Goal: Information Seeking & Learning: Compare options

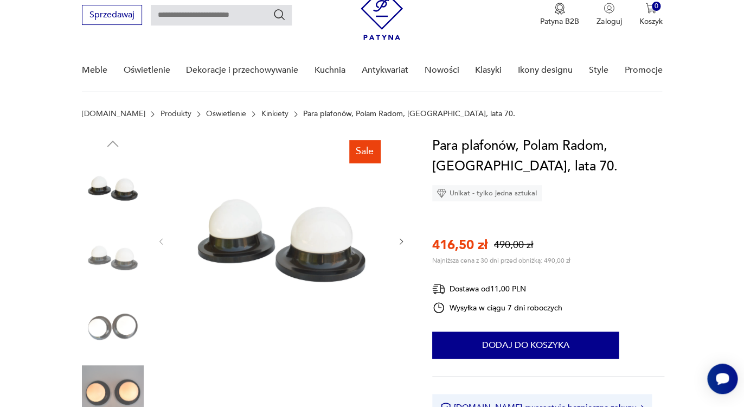
click at [398, 242] on icon "button" at bounding box center [401, 241] width 9 height 9
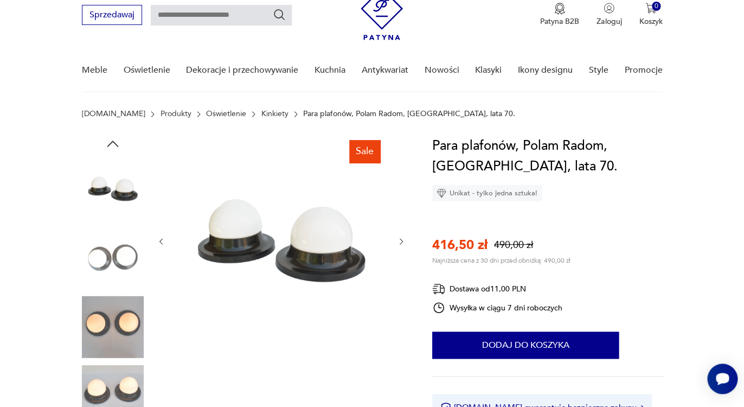
click at [399, 243] on icon "button" at bounding box center [401, 241] width 9 height 9
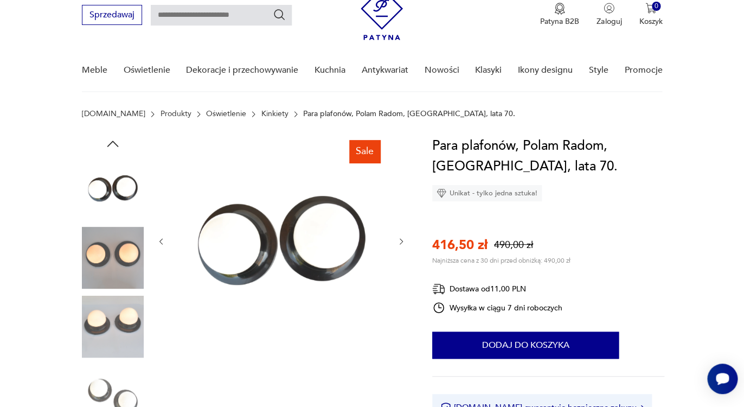
click at [399, 243] on icon "button" at bounding box center [401, 241] width 9 height 9
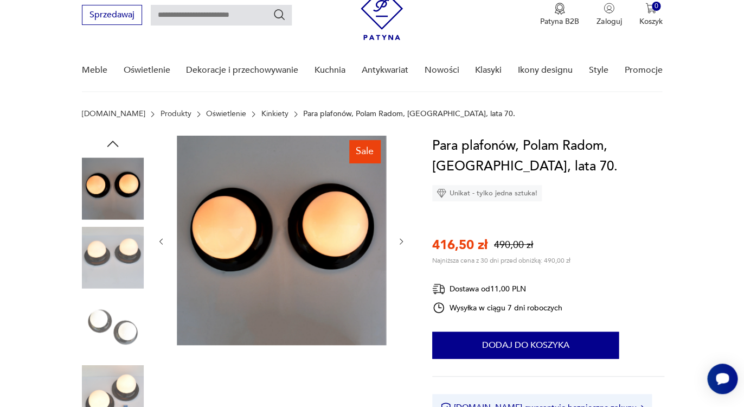
click at [399, 244] on icon "button" at bounding box center [401, 241] width 9 height 9
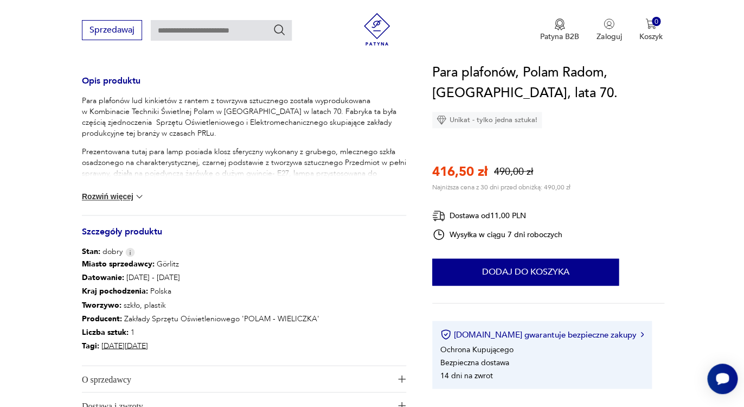
scroll to position [469, 0]
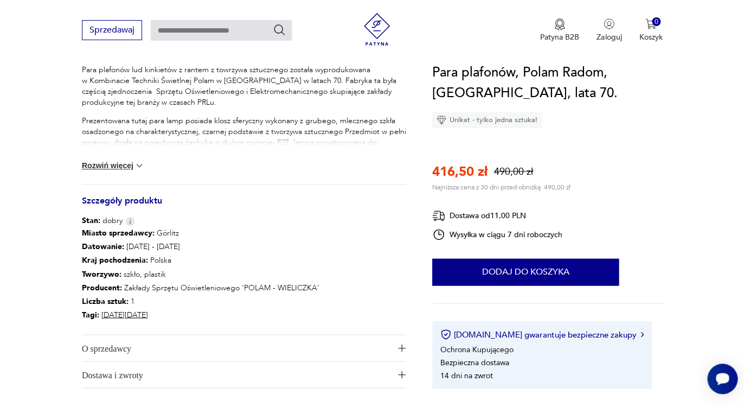
click at [118, 168] on button "Rozwiń więcej" at bounding box center [113, 165] width 63 height 11
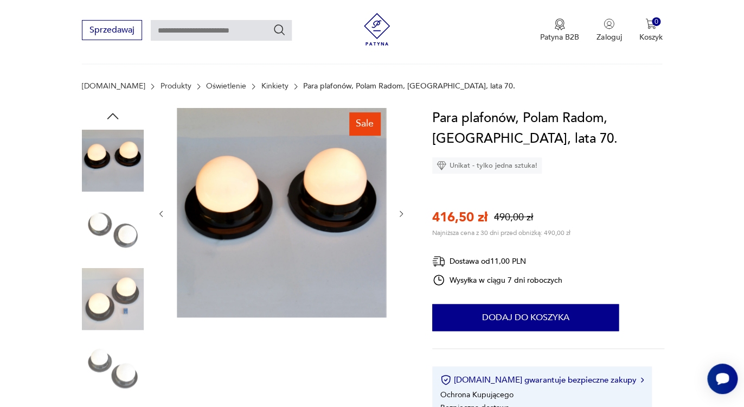
scroll to position [52, 0]
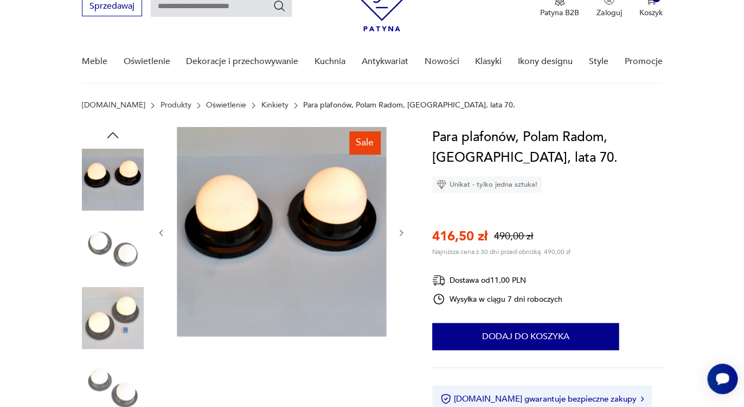
click at [118, 189] on img at bounding box center [113, 180] width 62 height 62
click at [116, 229] on img at bounding box center [113, 249] width 62 height 62
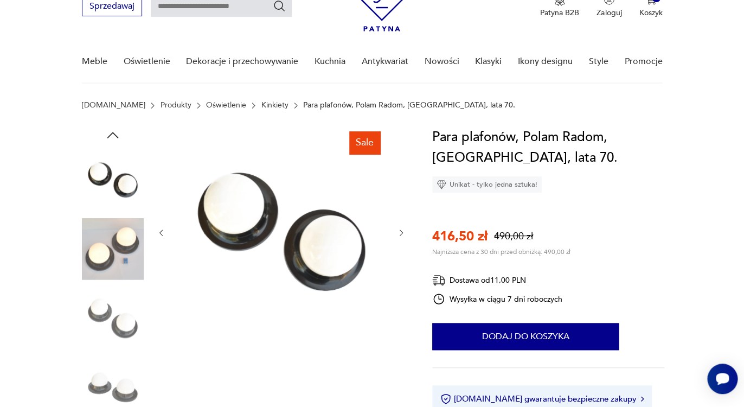
click at [112, 299] on img at bounding box center [113, 318] width 62 height 62
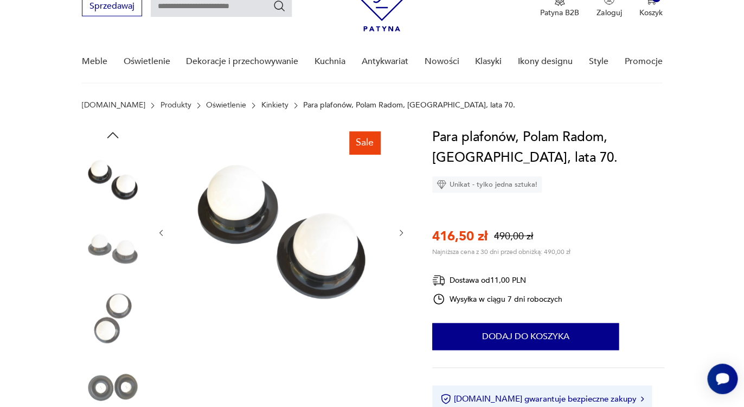
click at [124, 306] on img at bounding box center [113, 318] width 62 height 62
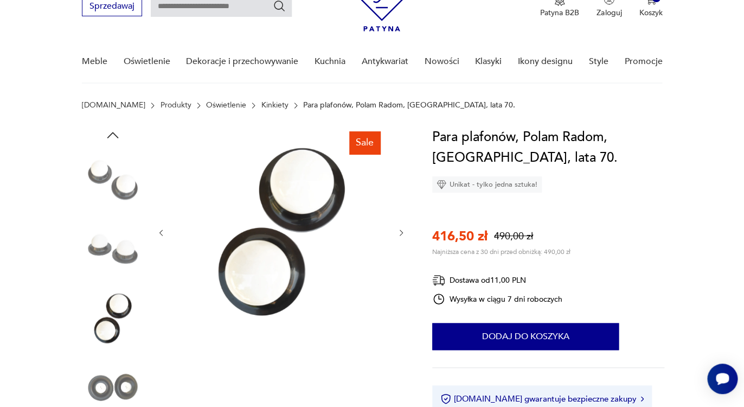
click at [117, 374] on img at bounding box center [113, 387] width 62 height 62
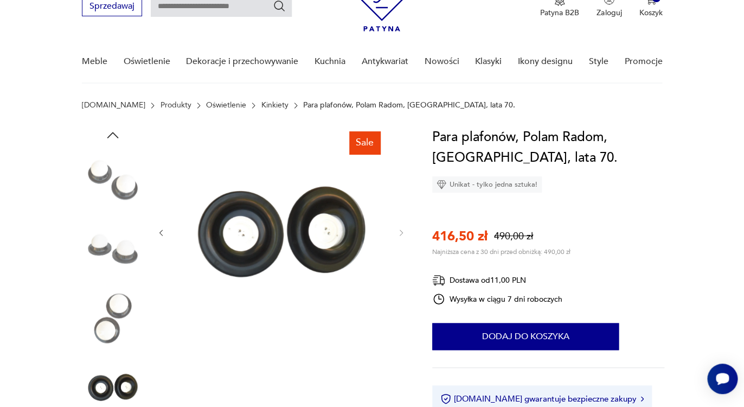
click at [113, 176] on img at bounding box center [113, 180] width 62 height 62
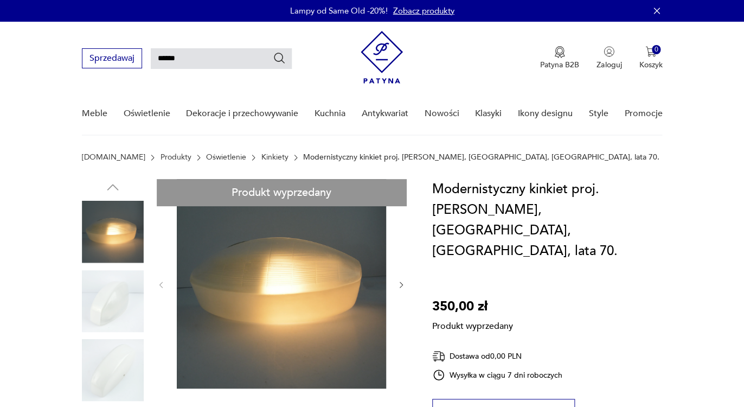
type input "*******"
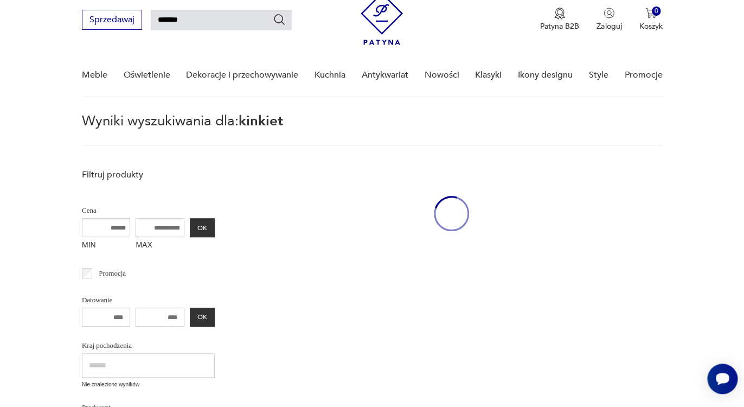
scroll to position [39, 0]
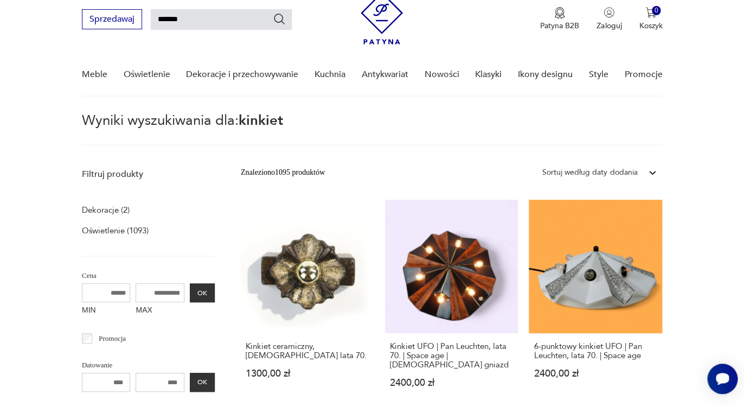
click at [650, 170] on icon at bounding box center [652, 172] width 11 height 11
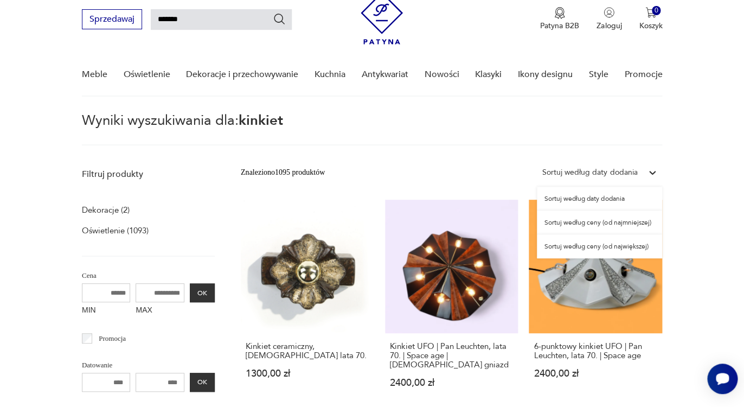
click at [608, 224] on div "Sortuj według ceny (od najmniejszej)" at bounding box center [599, 222] width 125 height 24
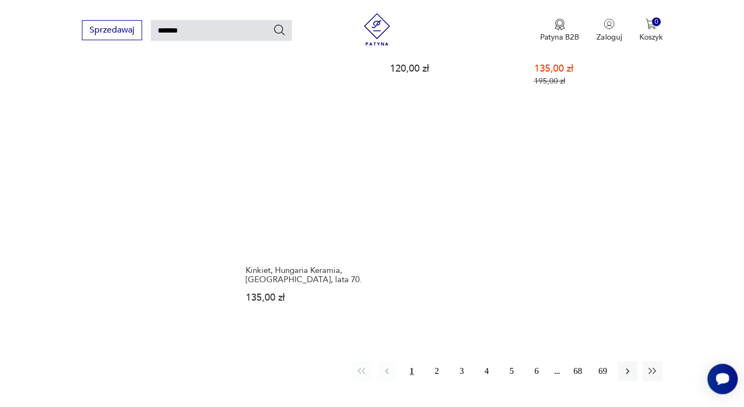
scroll to position [1297, 0]
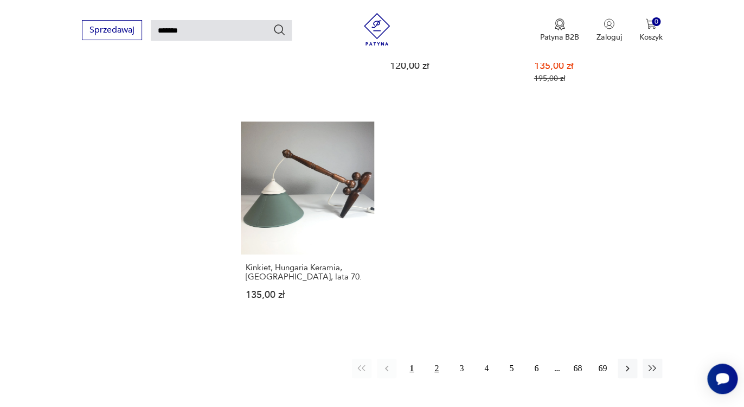
click at [437, 358] on button "2" at bounding box center [437, 368] width 20 height 20
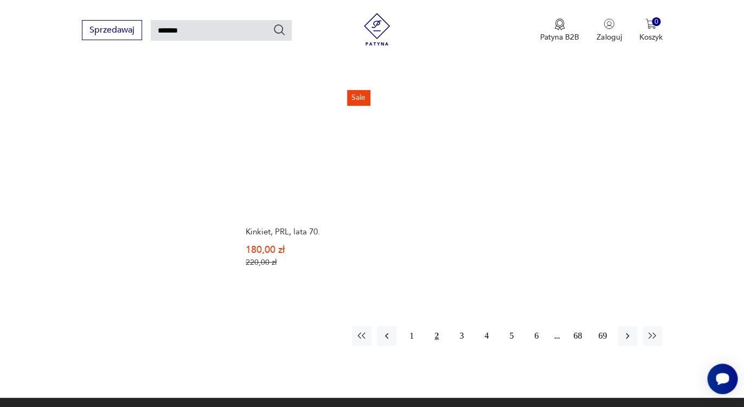
scroll to position [1367, 0]
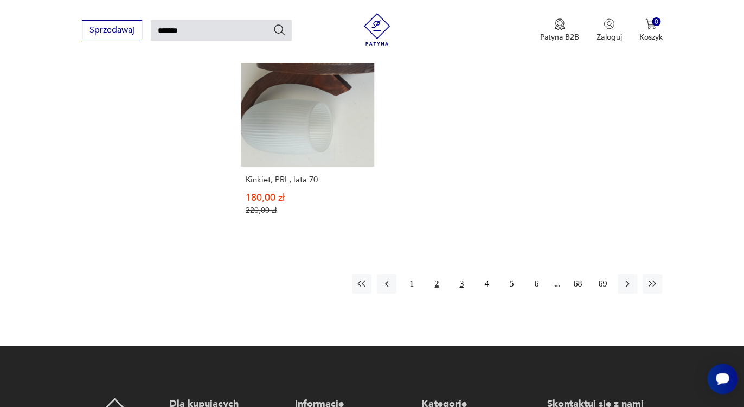
click at [463, 274] on button "3" at bounding box center [462, 284] width 20 height 20
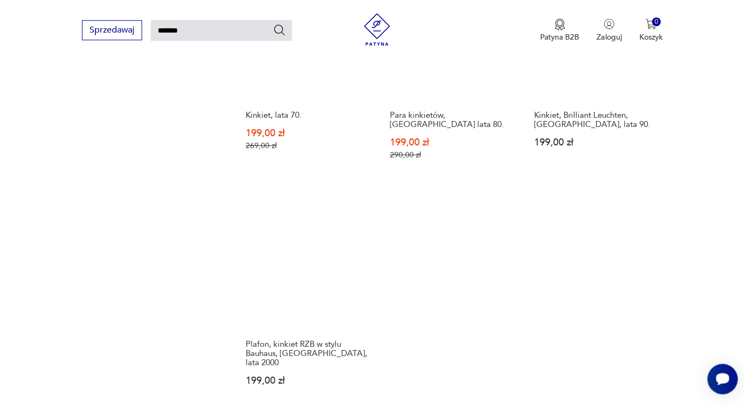
scroll to position [1263, 0]
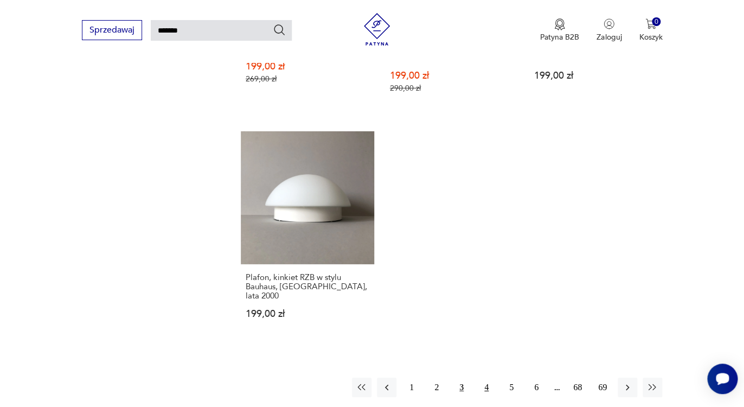
click at [487, 377] on button "4" at bounding box center [487, 387] width 20 height 20
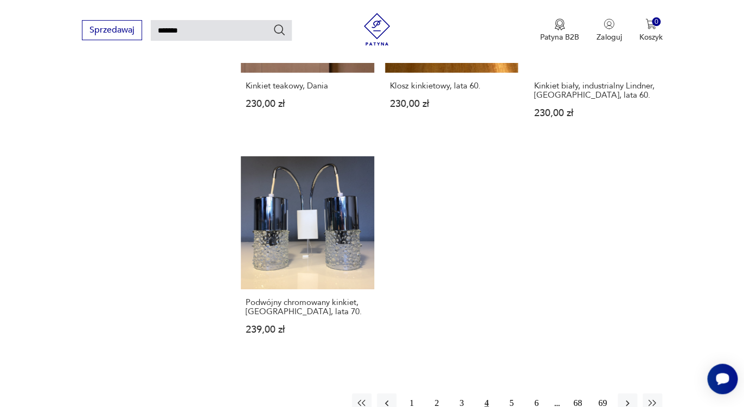
scroll to position [1341, 0]
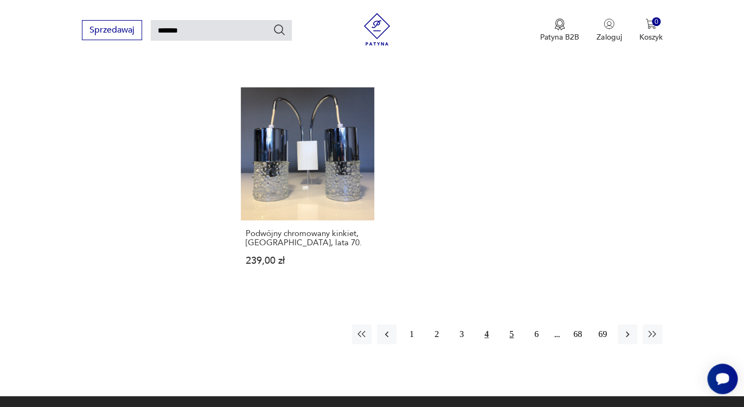
click at [510, 324] on button "5" at bounding box center [512, 334] width 20 height 20
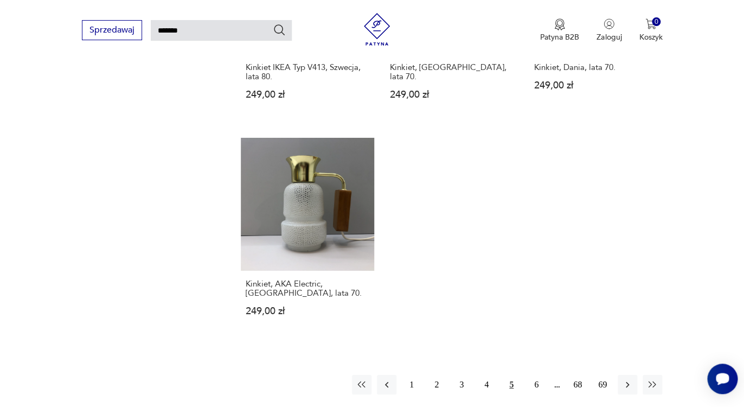
scroll to position [1254, 0]
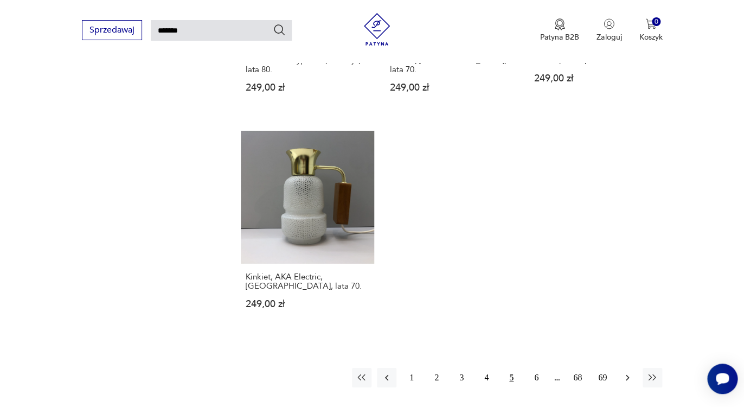
click at [627, 375] on icon "button" at bounding box center [627, 378] width 3 height 6
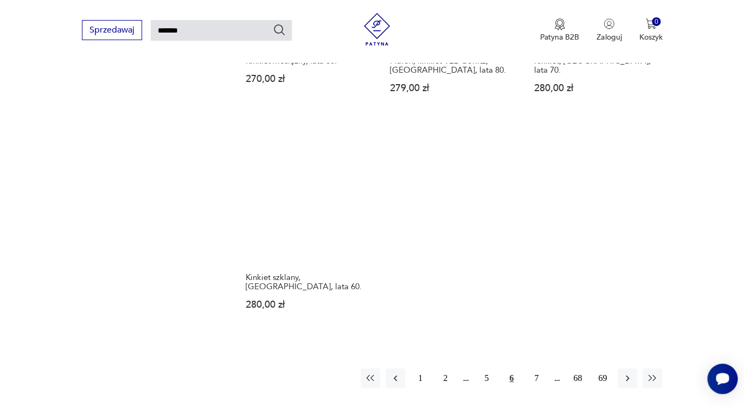
scroll to position [1219, 0]
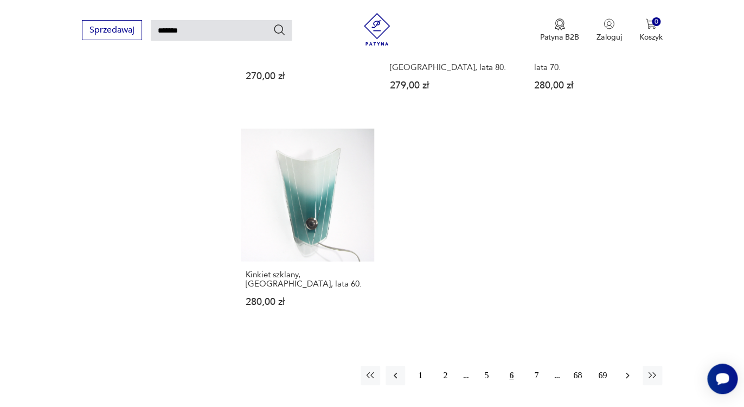
click at [627, 373] on icon "button" at bounding box center [627, 376] width 3 height 6
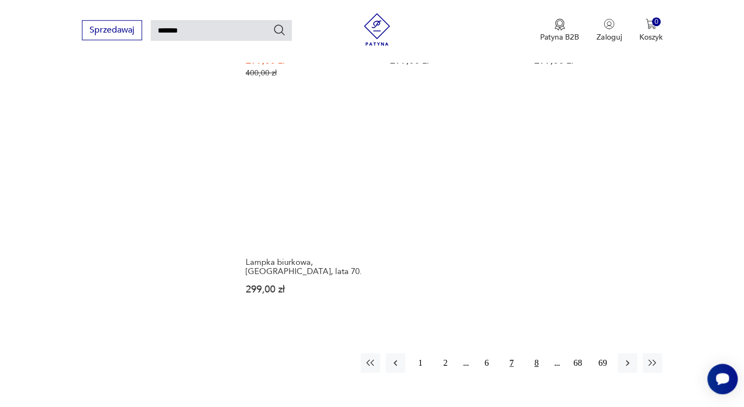
scroll to position [1280, 0]
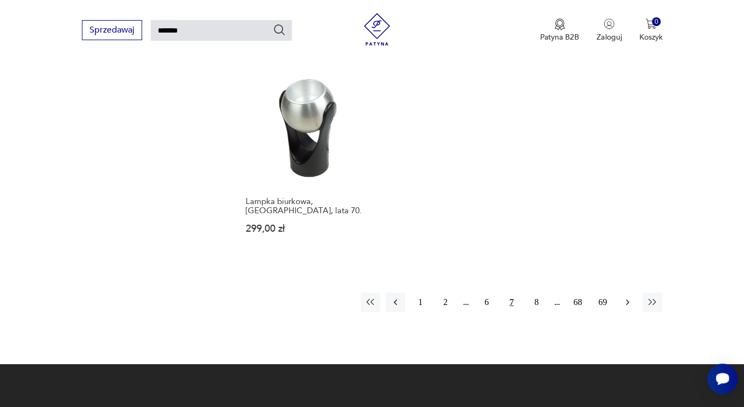
click at [625, 297] on icon "button" at bounding box center [627, 302] width 11 height 11
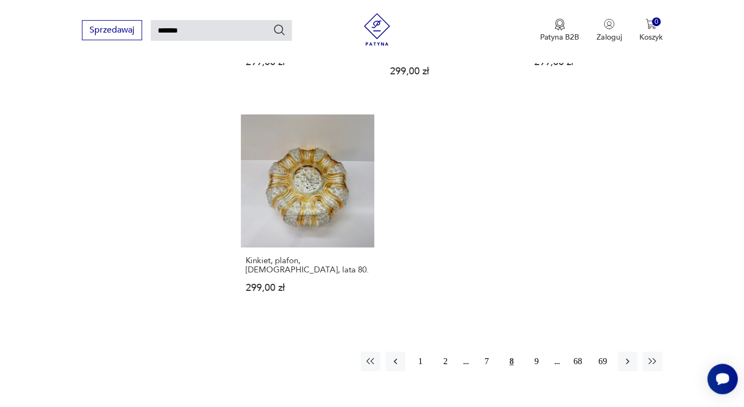
scroll to position [1263, 0]
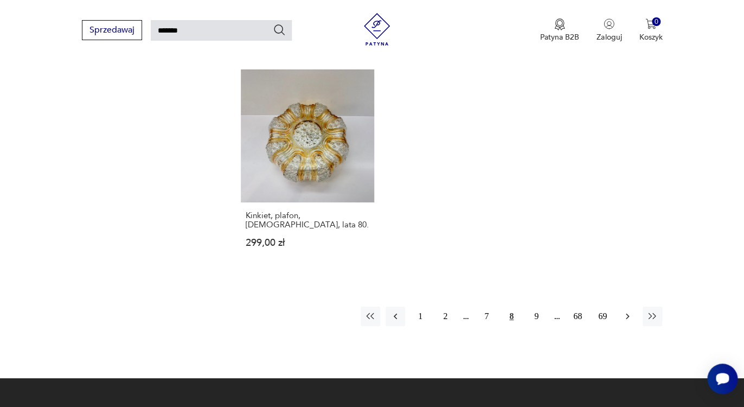
click at [628, 311] on icon "button" at bounding box center [627, 316] width 11 height 11
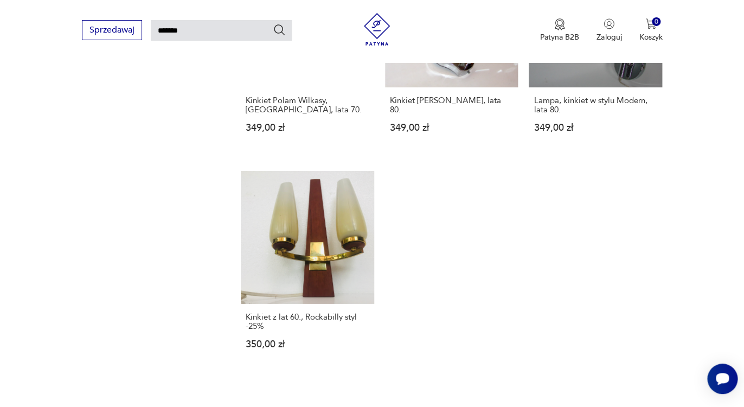
scroll to position [1254, 0]
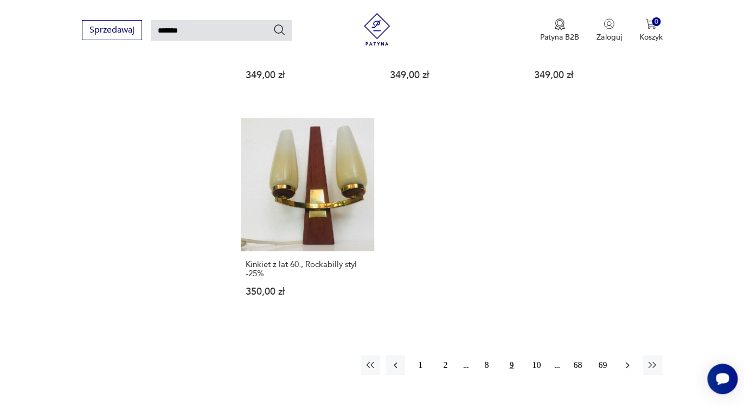
click at [631, 360] on icon "button" at bounding box center [627, 365] width 11 height 11
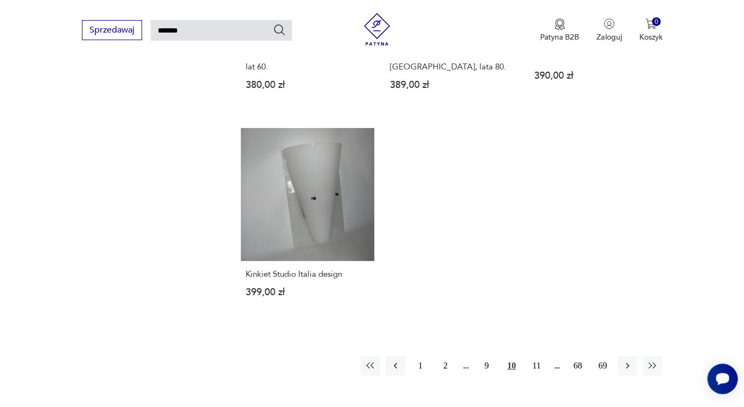
scroll to position [1254, 0]
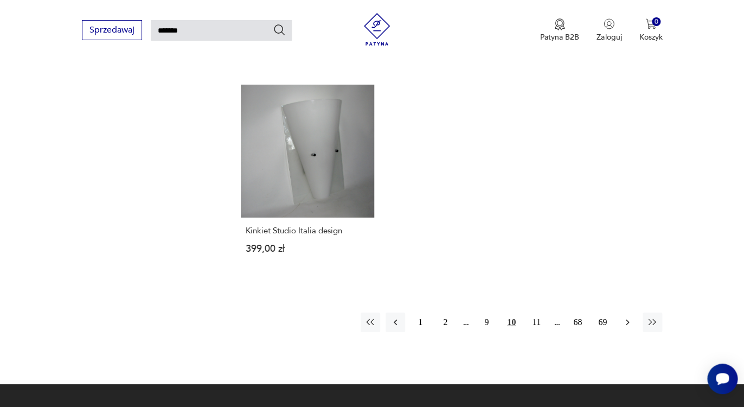
click at [632, 317] on icon "button" at bounding box center [627, 322] width 11 height 11
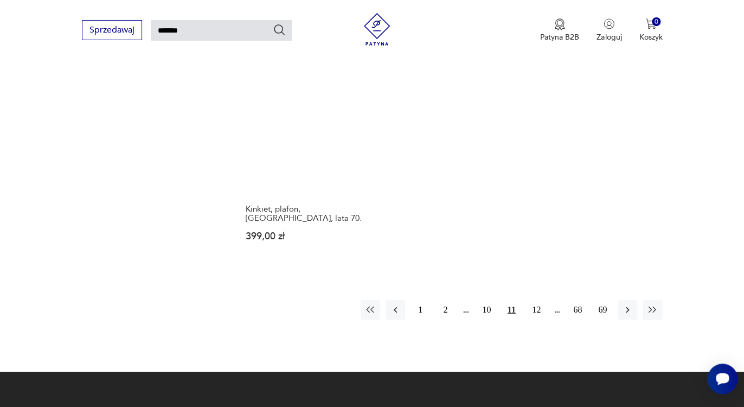
scroll to position [1289, 0]
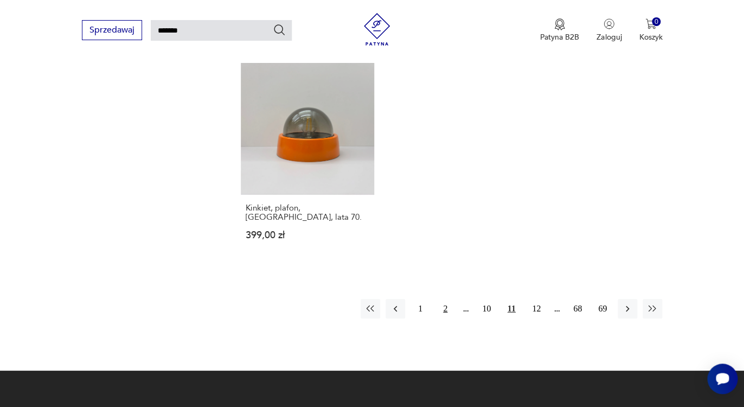
click at [446, 299] on button "2" at bounding box center [446, 309] width 20 height 20
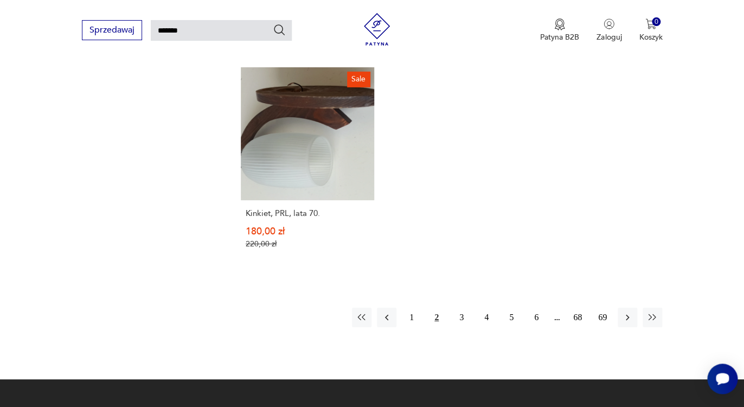
scroll to position [1341, 0]
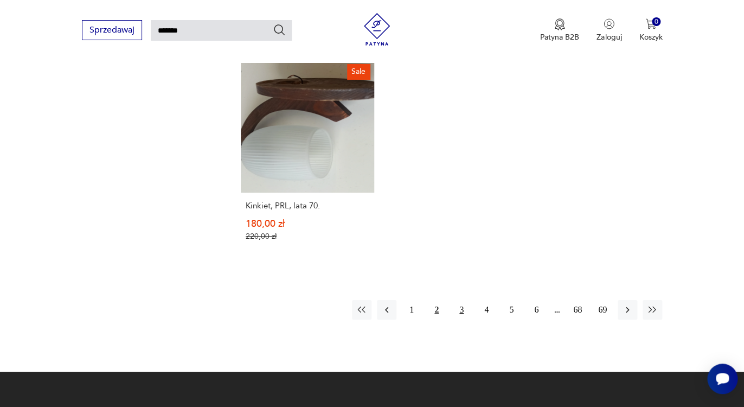
click at [463, 300] on button "3" at bounding box center [462, 310] width 20 height 20
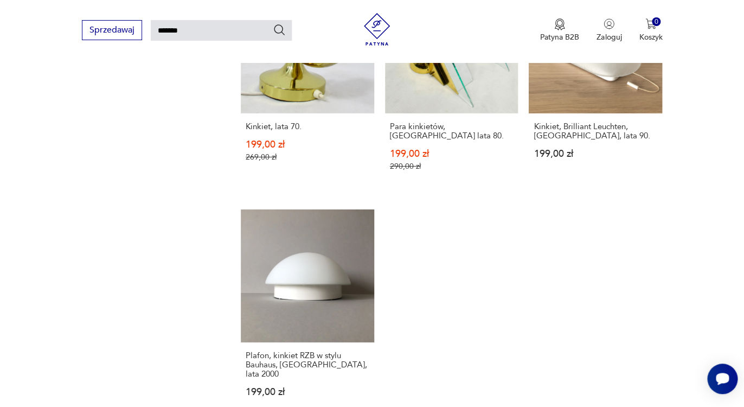
scroll to position [1410, 0]
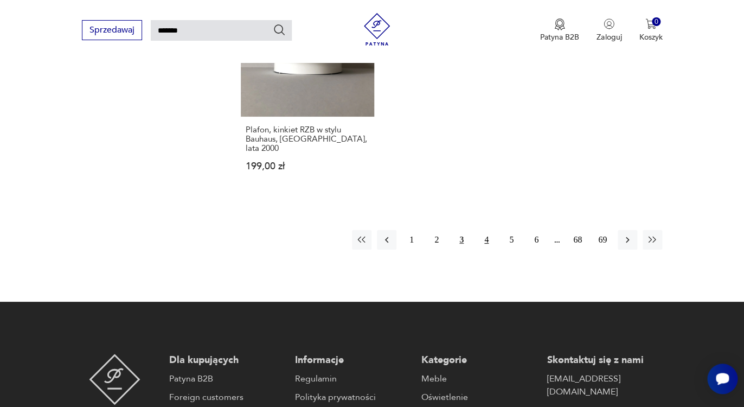
click at [485, 230] on button "4" at bounding box center [487, 240] width 20 height 20
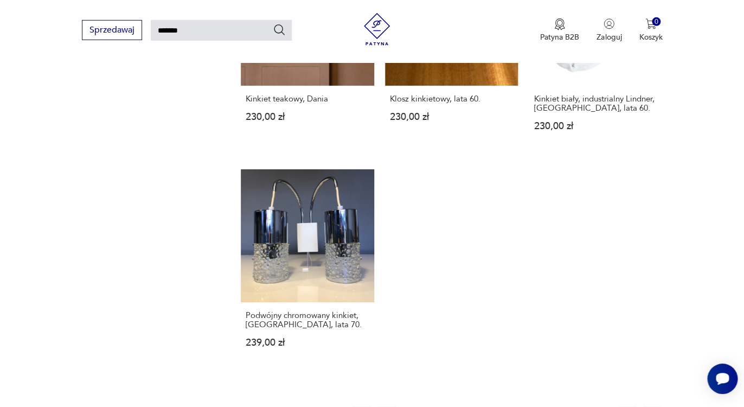
scroll to position [1263, 0]
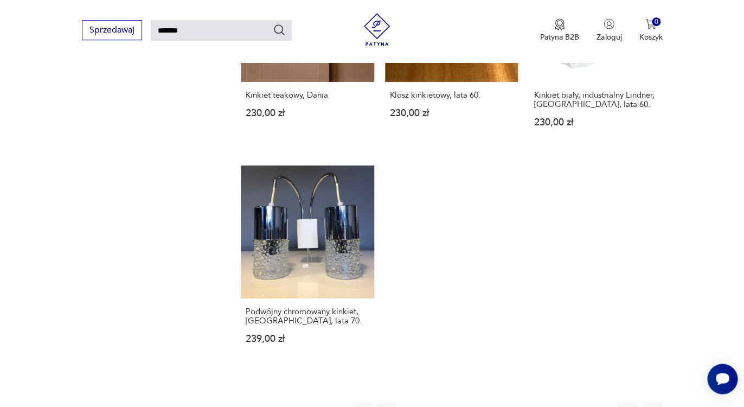
click at [510, 402] on button "5" at bounding box center [512, 412] width 20 height 20
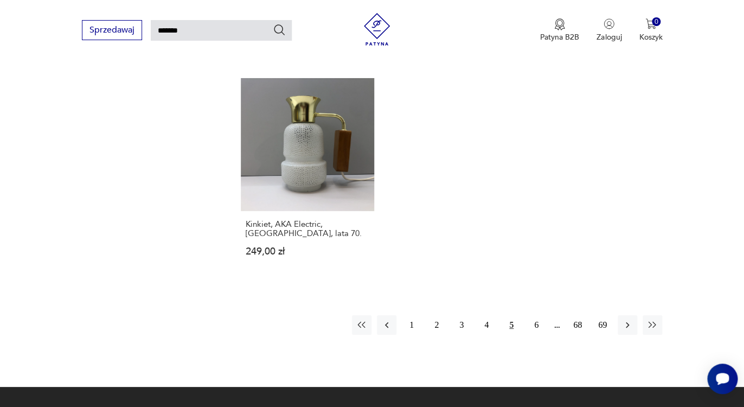
scroll to position [1358, 0]
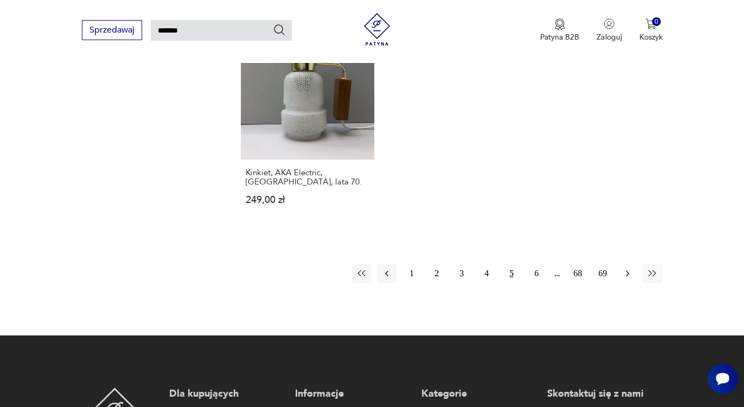
click at [632, 268] on icon "button" at bounding box center [627, 273] width 11 height 11
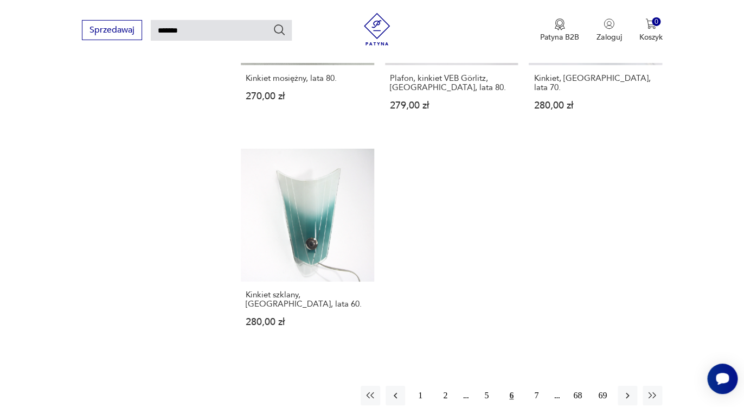
scroll to position [1228, 0]
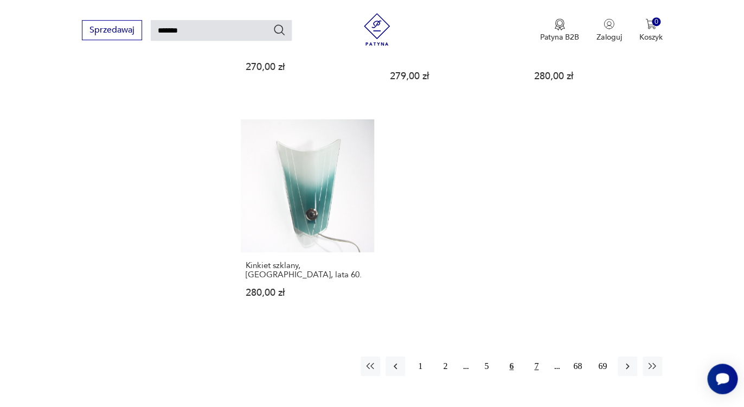
click at [539, 356] on button "7" at bounding box center [537, 366] width 20 height 20
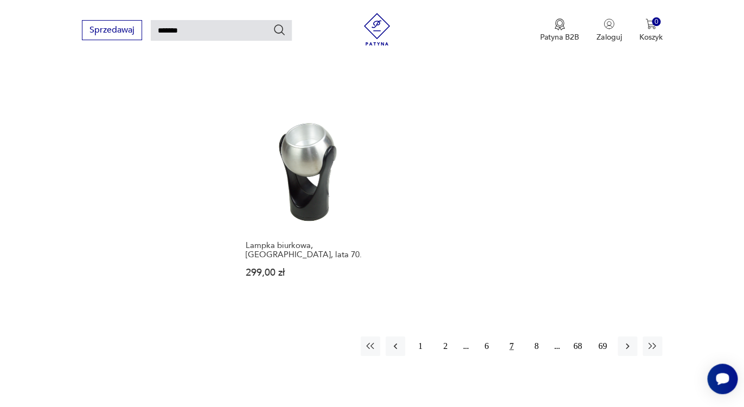
scroll to position [1245, 0]
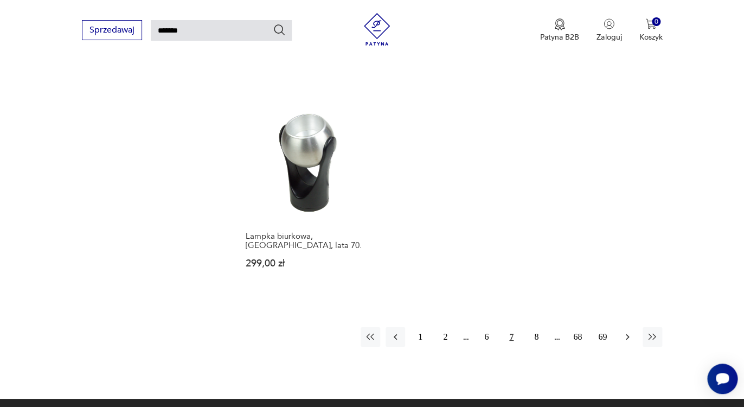
click at [625, 331] on icon "button" at bounding box center [627, 336] width 11 height 11
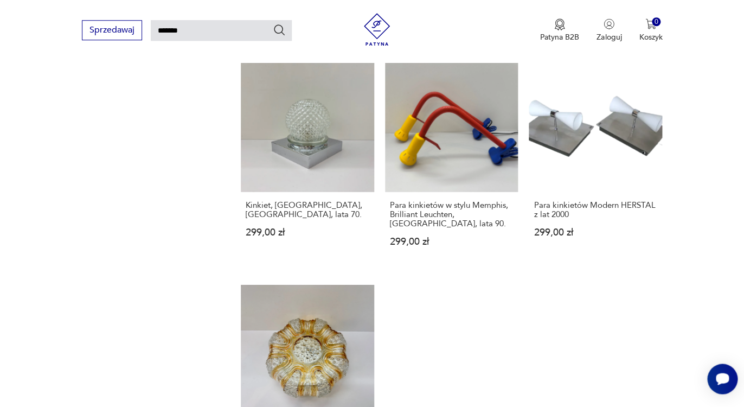
scroll to position [1202, 0]
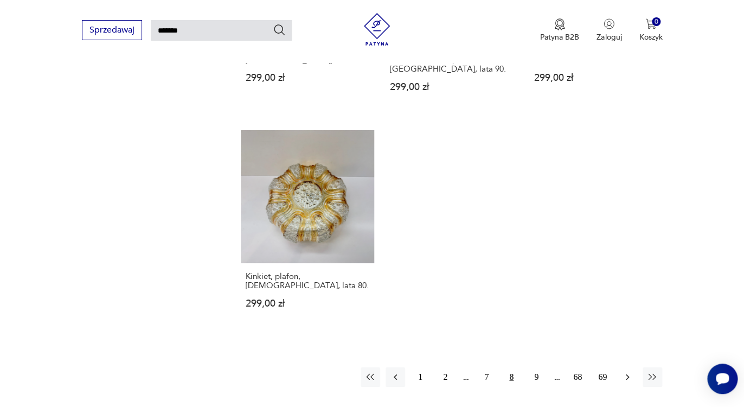
click at [625, 372] on icon "button" at bounding box center [627, 377] width 11 height 11
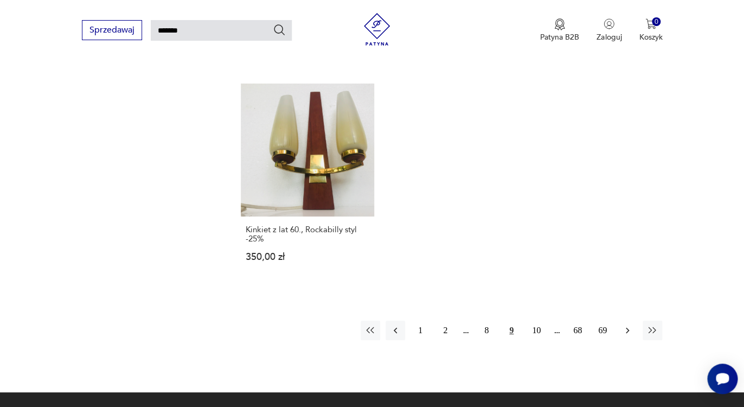
click at [628, 325] on icon "button" at bounding box center [627, 330] width 11 height 11
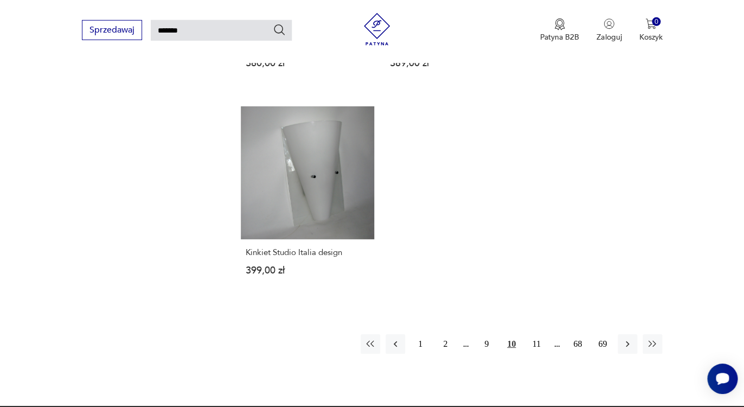
scroll to position [1254, 0]
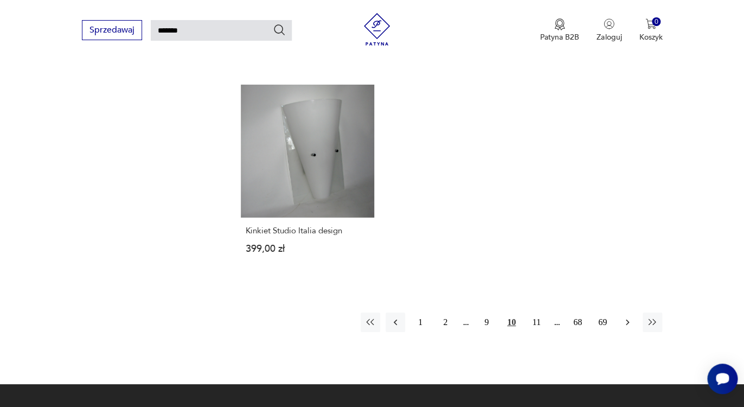
click at [629, 317] on icon "button" at bounding box center [627, 322] width 11 height 11
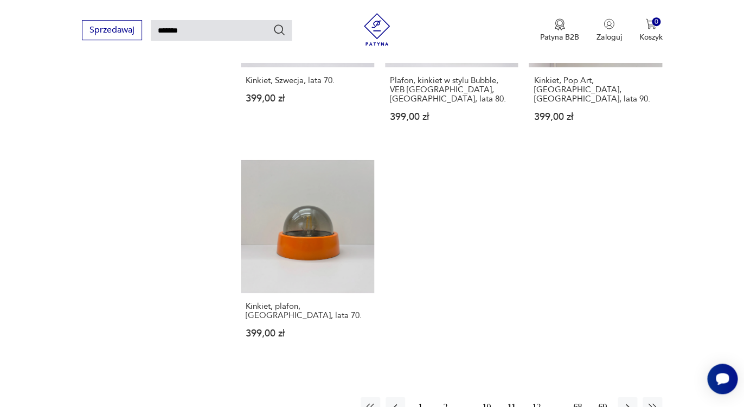
scroll to position [1237, 0]
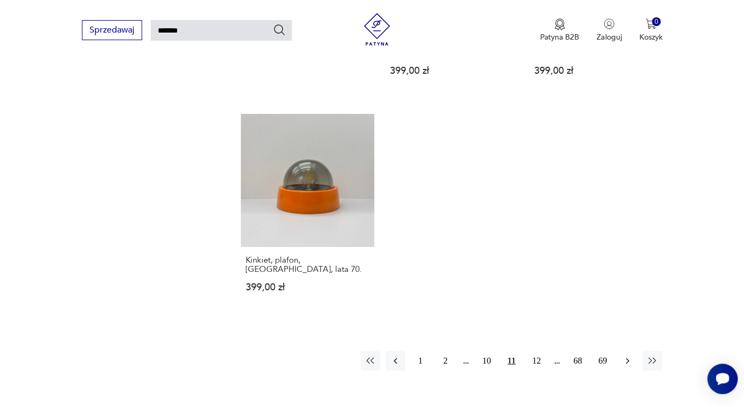
click at [620, 351] on button "button" at bounding box center [628, 361] width 20 height 20
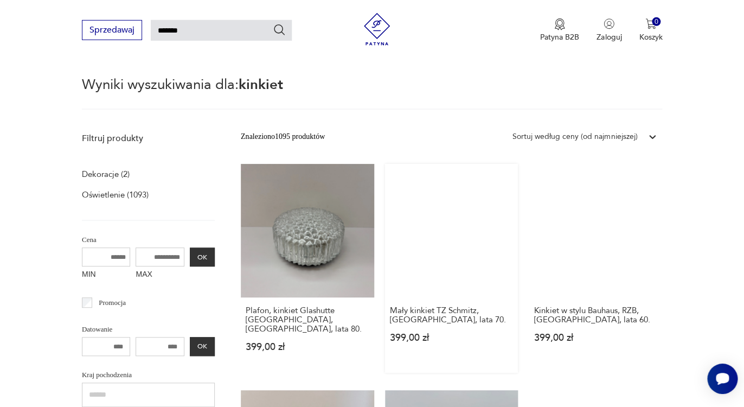
scroll to position [100, 0]
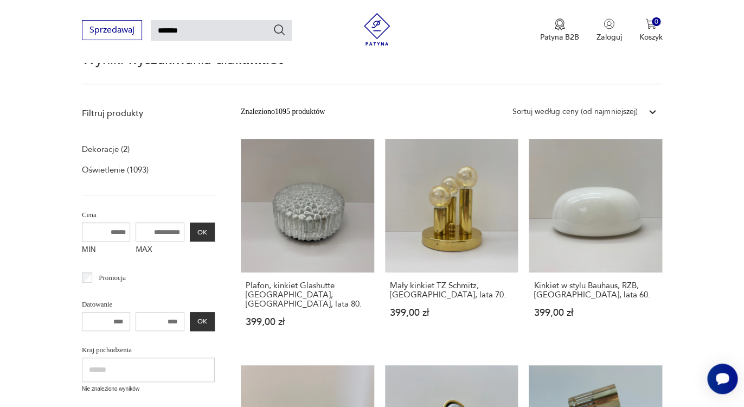
drag, startPoint x: 203, startPoint y: 35, endPoint x: 132, endPoint y: 30, distance: 71.3
click at [151, 30] on input "*******" at bounding box center [221, 30] width 141 height 21
type input "*"
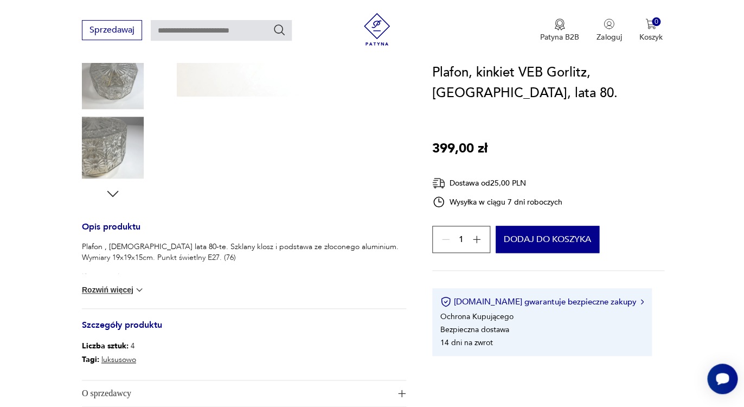
scroll to position [295, 0]
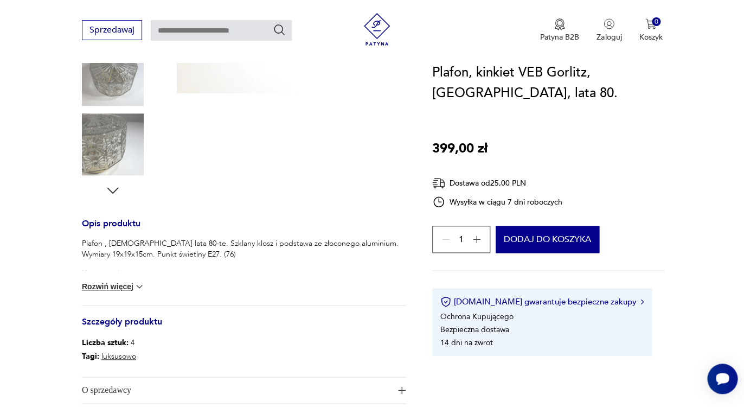
click at [124, 284] on button "Rozwiń więcej" at bounding box center [113, 286] width 63 height 11
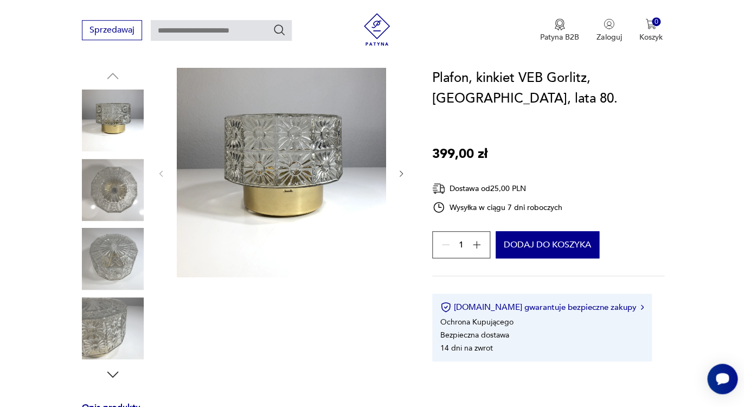
scroll to position [104, 0]
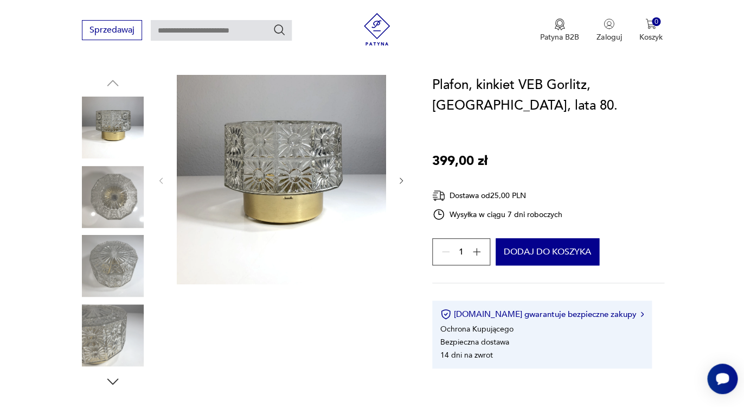
click at [116, 200] on img at bounding box center [113, 197] width 62 height 62
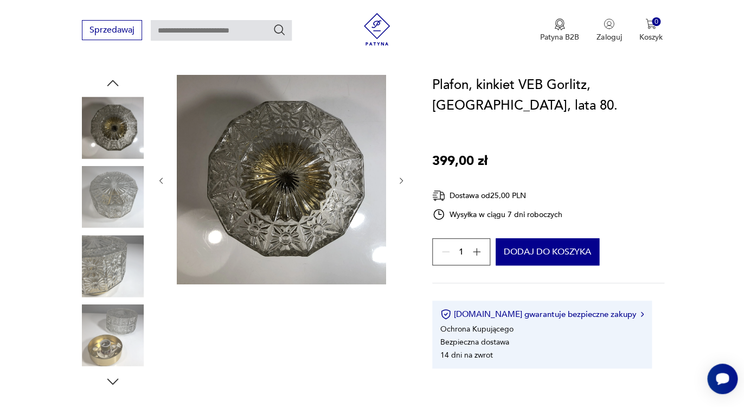
click at [123, 208] on img at bounding box center [113, 197] width 62 height 62
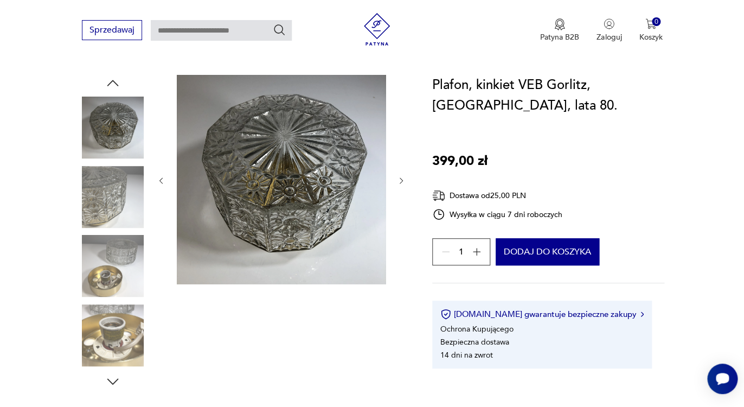
click at [122, 223] on img at bounding box center [113, 197] width 62 height 62
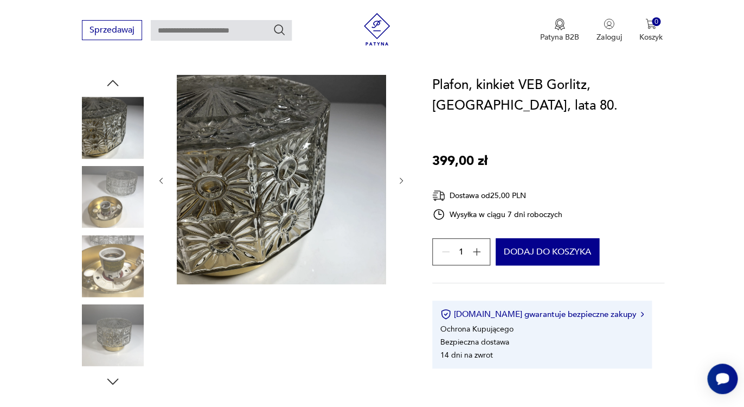
click at [119, 245] on img at bounding box center [113, 266] width 62 height 62
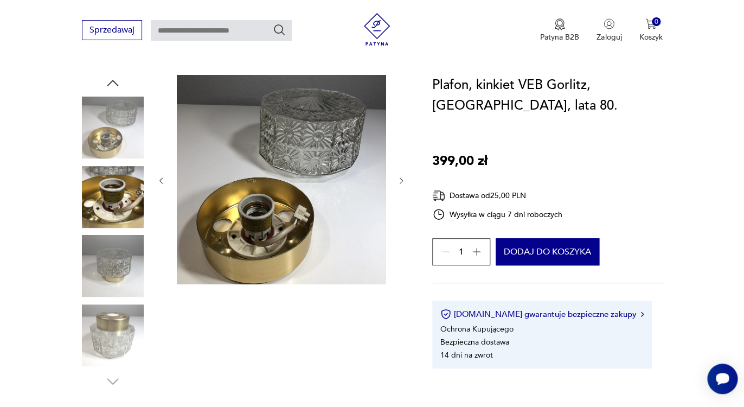
click at [119, 263] on img at bounding box center [113, 266] width 62 height 62
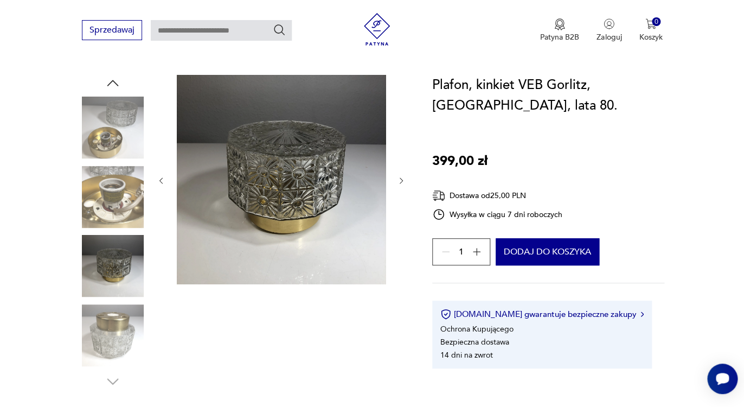
scroll to position [330, 0]
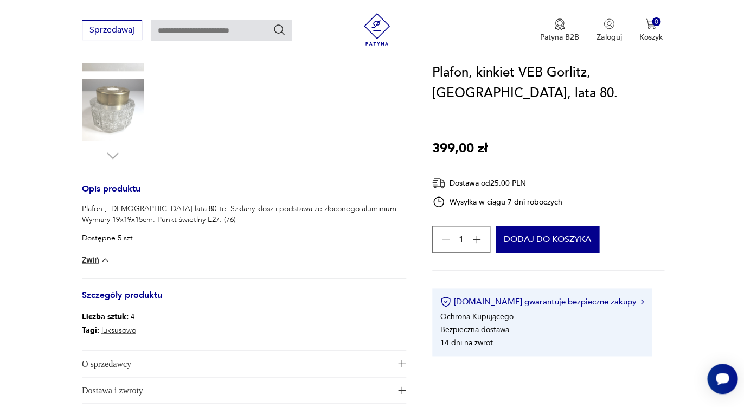
click at [686, 125] on section "Opis produktu Plafon , Niemcy lata 80-te. Szklany klosz i podstawa ze złoconego…" at bounding box center [372, 139] width 744 height 580
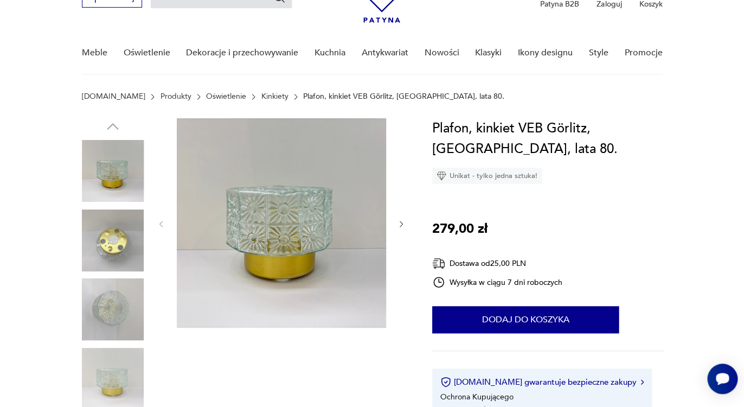
click at [367, 215] on img at bounding box center [281, 222] width 209 height 209
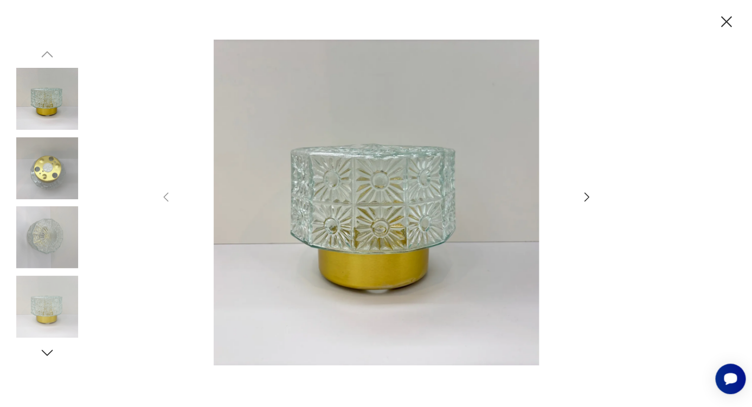
click at [588, 196] on icon "button" at bounding box center [586, 196] width 13 height 13
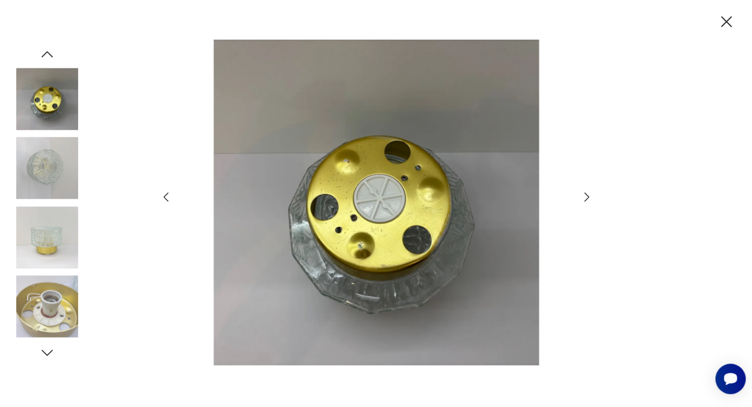
click at [588, 197] on icon "button" at bounding box center [586, 197] width 5 height 9
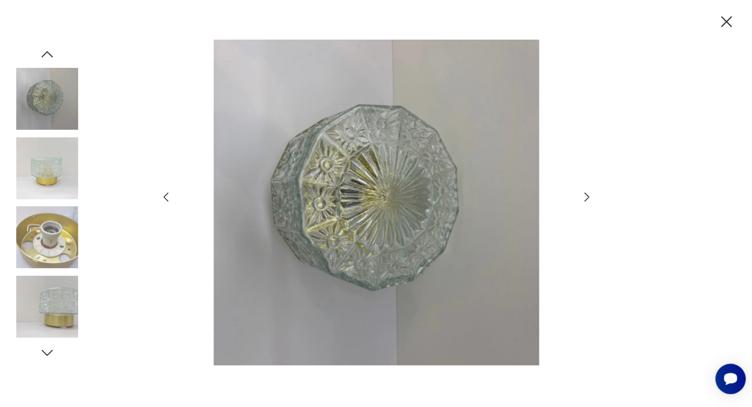
click at [587, 199] on icon "button" at bounding box center [586, 197] width 5 height 9
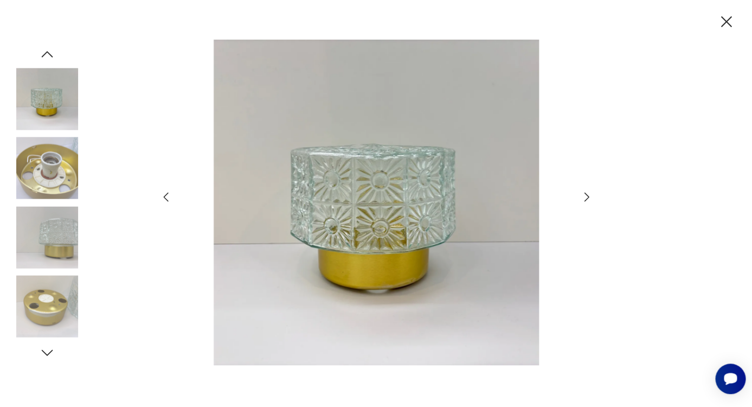
click at [587, 199] on icon "button" at bounding box center [586, 197] width 5 height 9
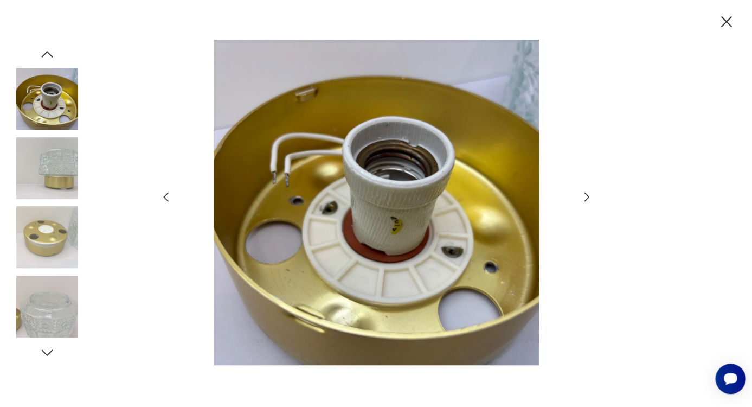
click at [587, 200] on icon "button" at bounding box center [586, 197] width 5 height 9
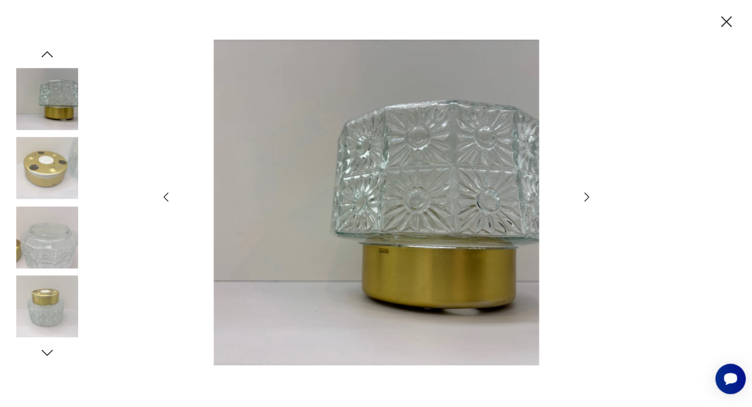
click at [726, 22] on icon "button" at bounding box center [726, 21] width 11 height 11
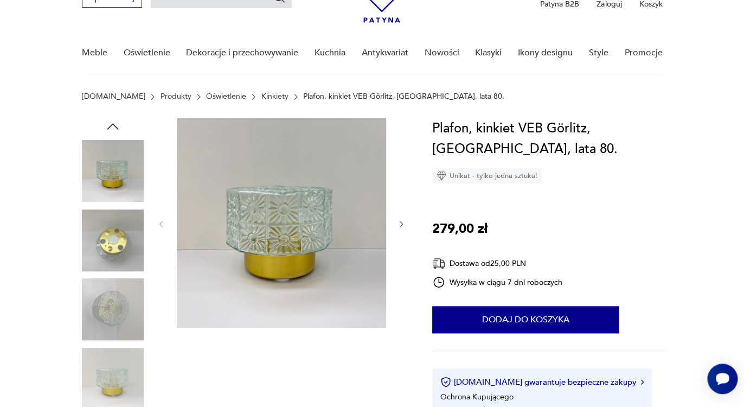
click at [687, 142] on section "Opis produktu Plafon , Niemcy lata 80-te. Szklany klosz i podstawa ze złoconego…" at bounding box center [372, 398] width 744 height 561
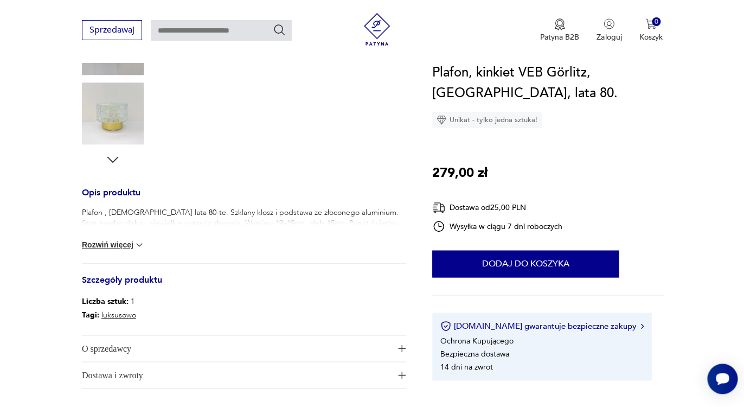
scroll to position [347, 0]
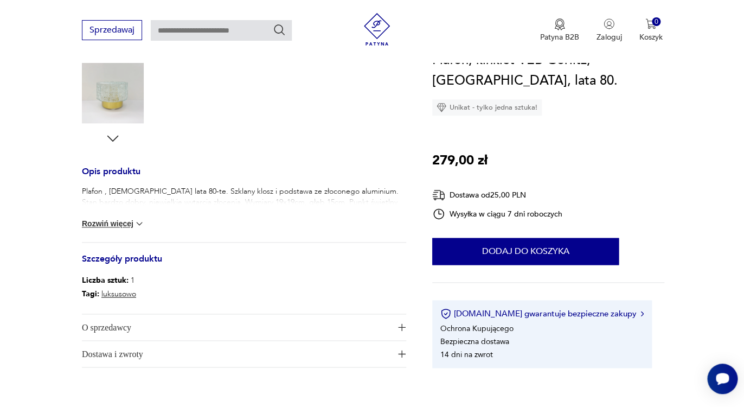
click at [104, 223] on button "Rozwiń więcej" at bounding box center [113, 223] width 63 height 11
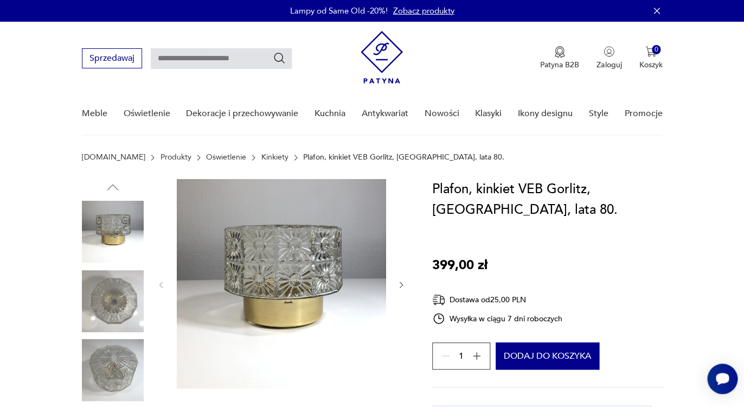
click at [124, 313] on img at bounding box center [113, 301] width 62 height 62
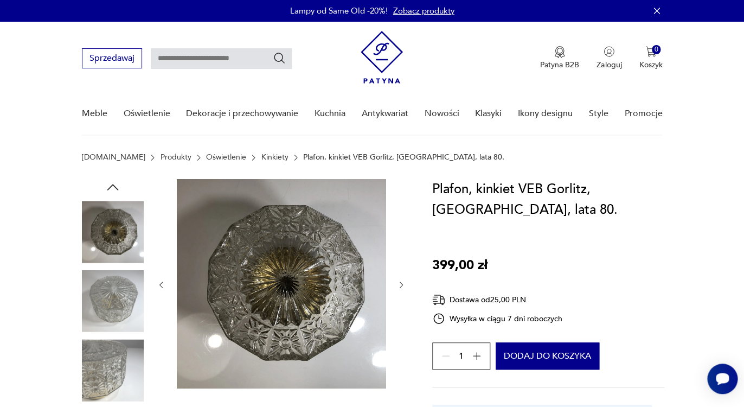
click at [123, 331] on img at bounding box center [113, 301] width 62 height 62
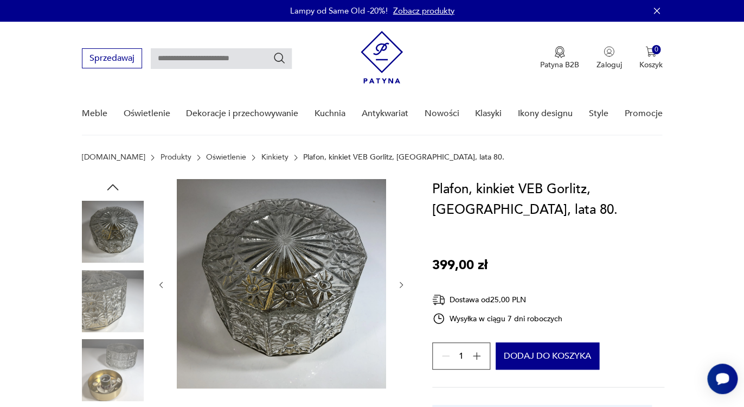
click at [110, 244] on img at bounding box center [113, 232] width 62 height 62
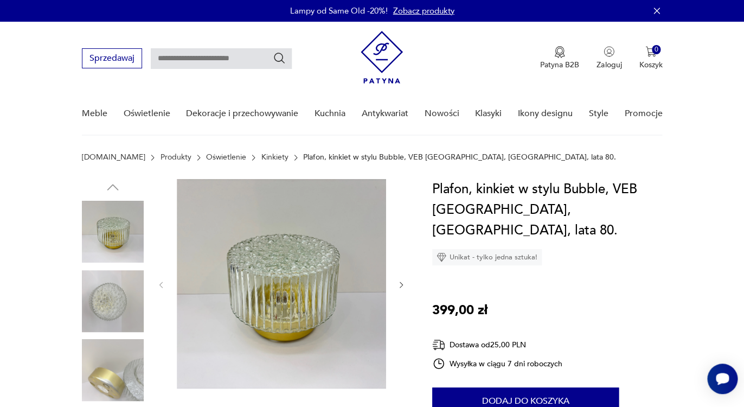
click at [402, 285] on icon "button" at bounding box center [401, 284] width 9 height 9
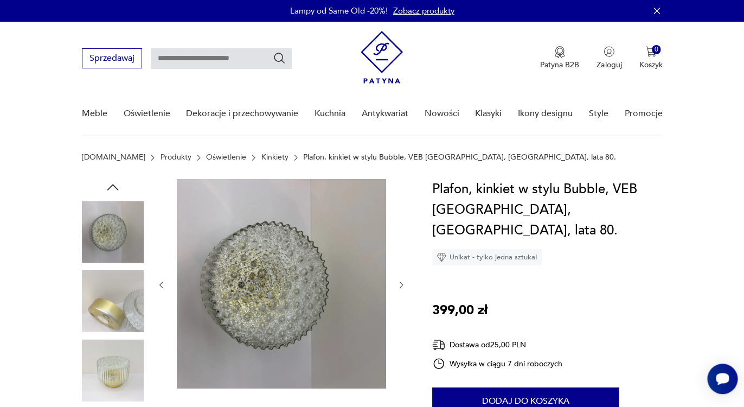
click at [401, 285] on icon "button" at bounding box center [401, 284] width 9 height 9
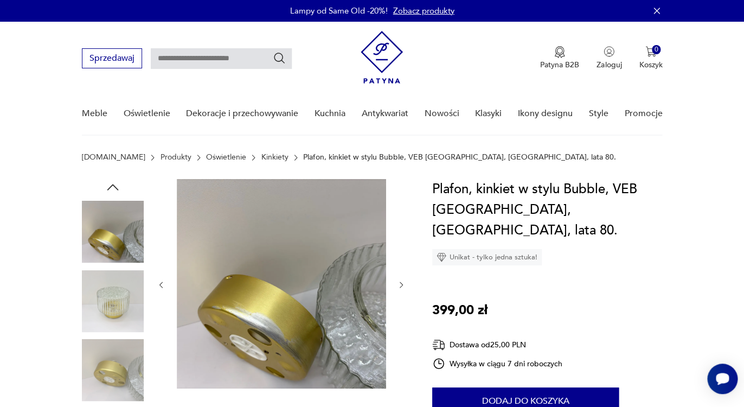
click at [125, 299] on img at bounding box center [113, 301] width 62 height 62
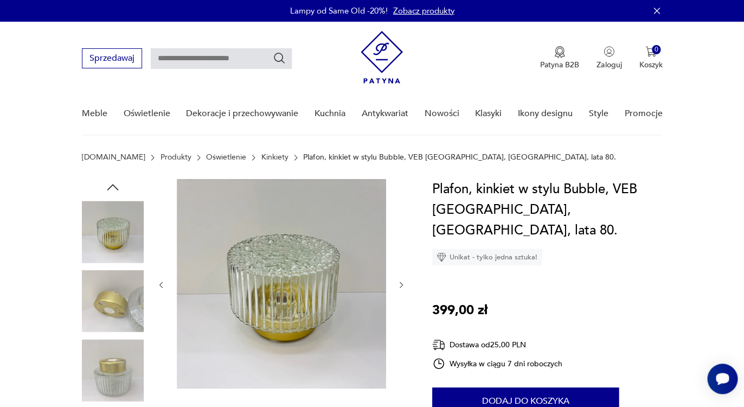
click at [103, 236] on img at bounding box center [113, 232] width 62 height 62
click at [110, 299] on img at bounding box center [113, 301] width 62 height 62
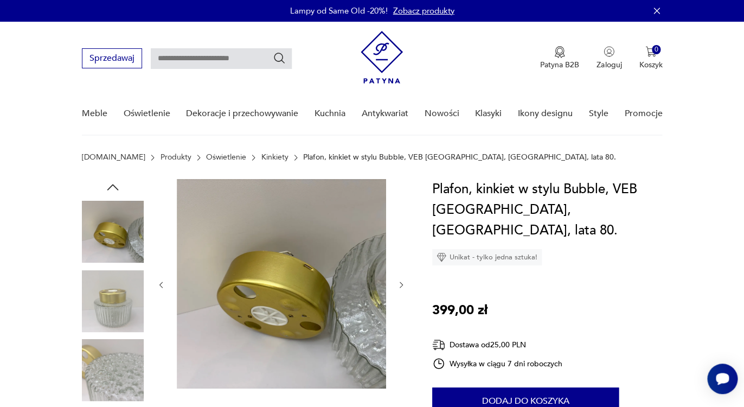
click at [112, 302] on img at bounding box center [113, 301] width 62 height 62
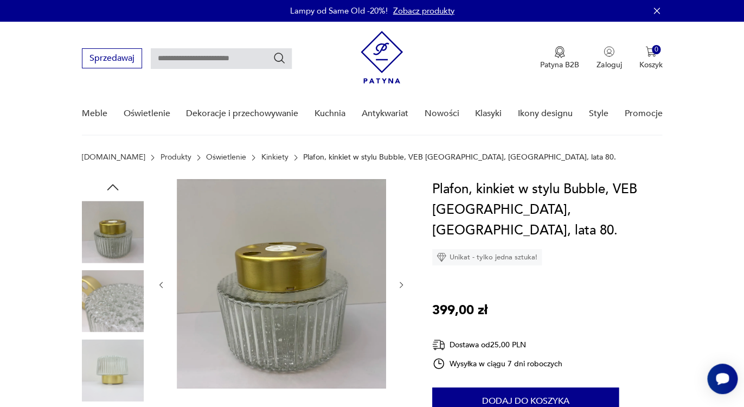
click at [110, 345] on img at bounding box center [113, 370] width 62 height 62
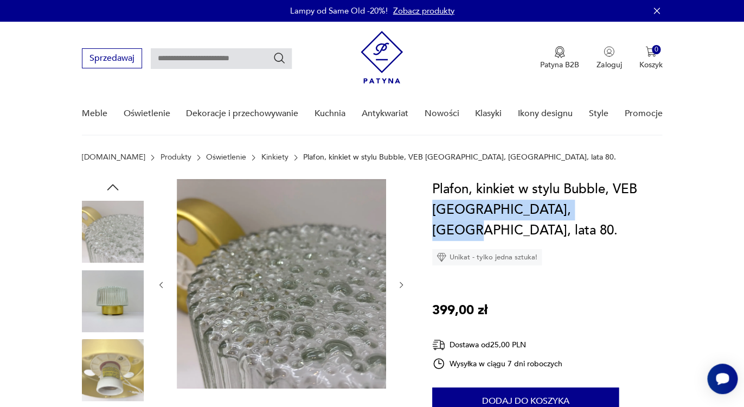
drag, startPoint x: 572, startPoint y: 206, endPoint x: 434, endPoint y: 211, distance: 138.4
click at [434, 211] on h1 "Plafon, kinkiet w stylu Bubble, VEB [GEOGRAPHIC_DATA], [GEOGRAPHIC_DATA], lata …" at bounding box center [548, 210] width 232 height 62
copy h1 "[GEOGRAPHIC_DATA], [GEOGRAPHIC_DATA], lata 80."
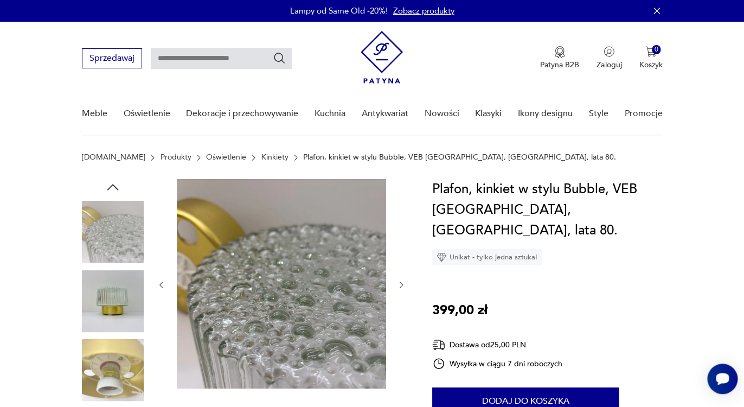
click at [241, 59] on input "text" at bounding box center [221, 58] width 141 height 21
paste input "**********"
type input "**********"
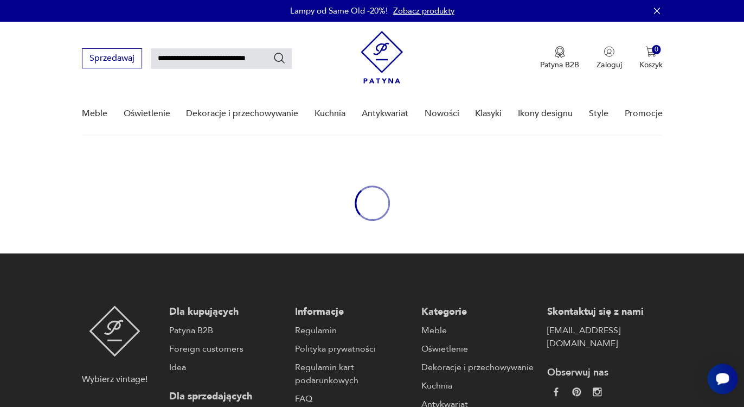
type input "**********"
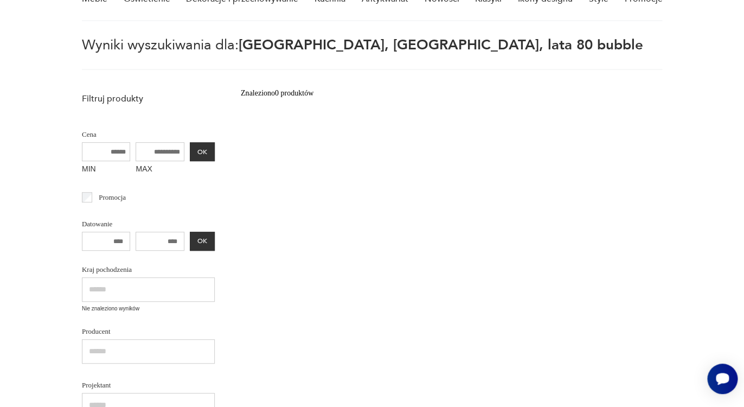
scroll to position [13, 0]
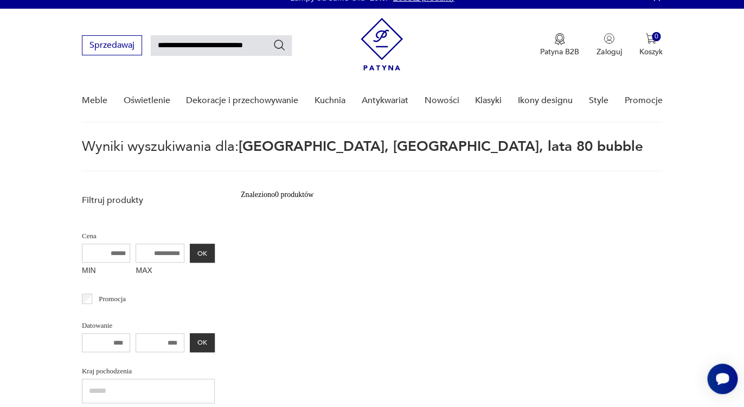
drag, startPoint x: 237, startPoint y: 43, endPoint x: 272, endPoint y: 45, distance: 35.3
click at [272, 45] on input "**********" at bounding box center [221, 45] width 141 height 21
type input "**********"
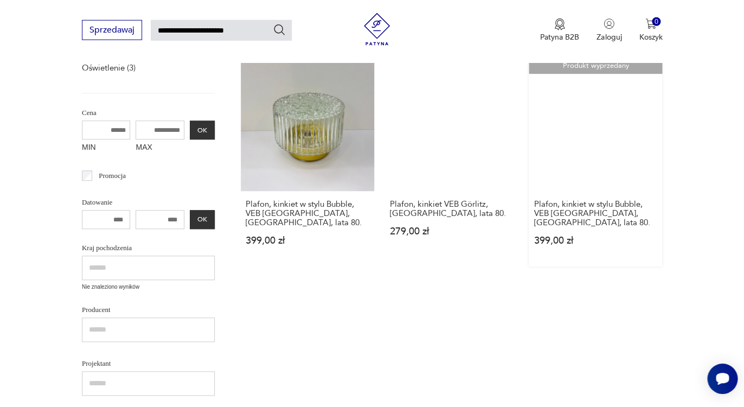
scroll to position [178, 0]
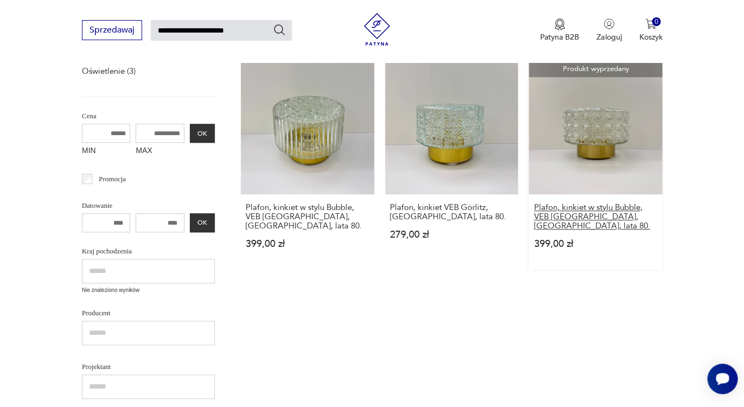
click at [589, 213] on h3 "Plafon, kinkiet w stylu Bubble, VEB Görlitz, Niemcy, lata 80." at bounding box center [596, 217] width 124 height 28
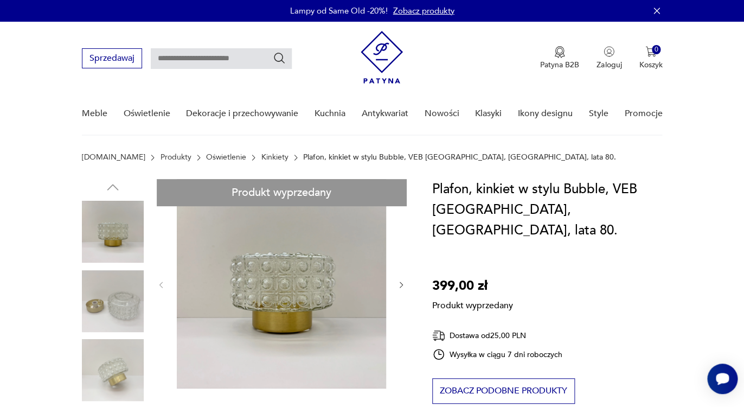
drag, startPoint x: 614, startPoint y: 190, endPoint x: 471, endPoint y: 212, distance: 145.4
click at [470, 212] on h1 "Plafon, kinkiet w stylu Bubble, VEB Görlitz, Niemcy, lata 80." at bounding box center [548, 210] width 232 height 62
copy h1 "VEB Görlitz"
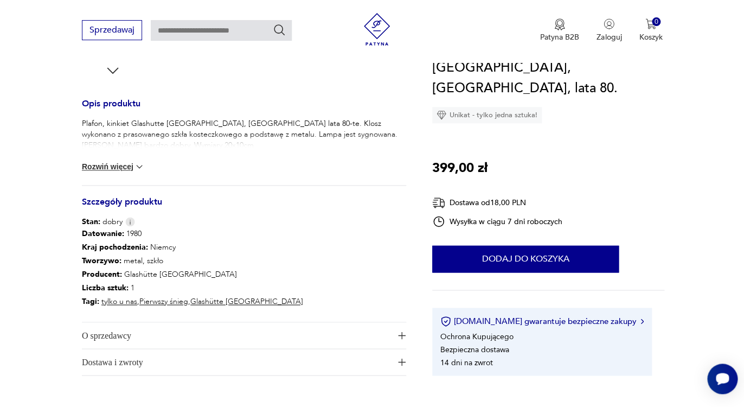
scroll to position [443, 0]
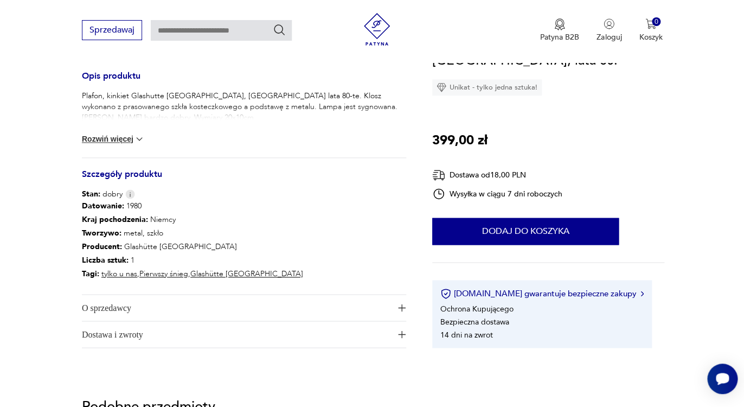
click at [127, 138] on button "Rozwiń więcej" at bounding box center [113, 138] width 63 height 11
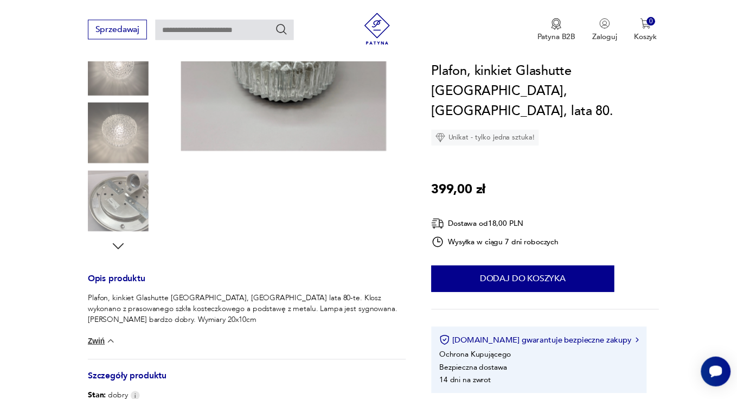
scroll to position [78, 0]
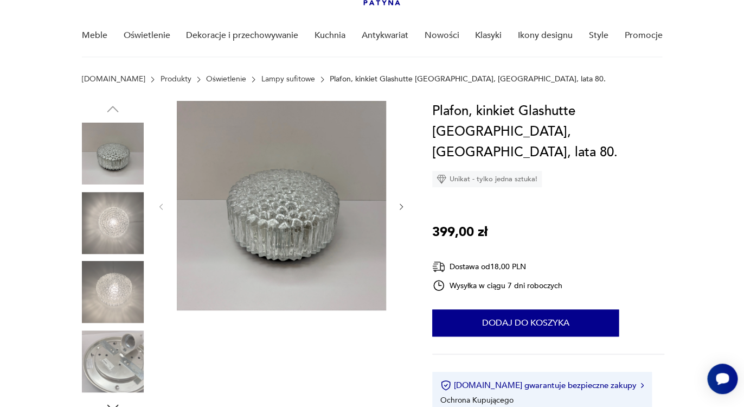
click at [125, 227] on img at bounding box center [113, 223] width 62 height 62
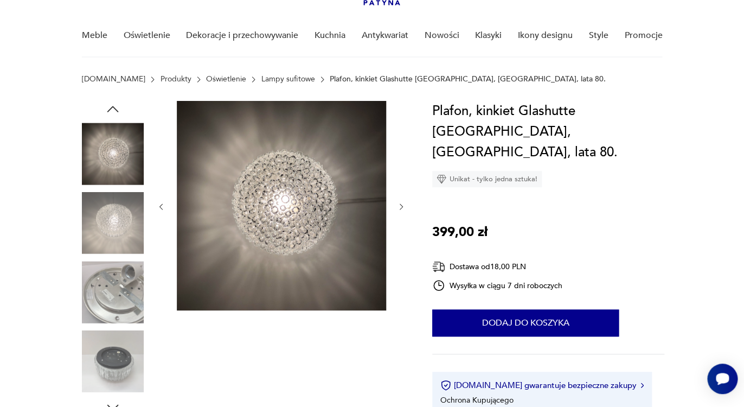
click at [121, 218] on img at bounding box center [113, 223] width 62 height 62
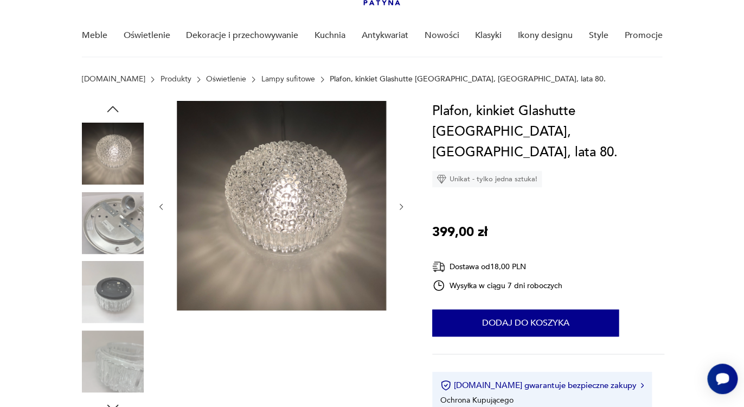
click at [126, 246] on img at bounding box center [113, 223] width 62 height 62
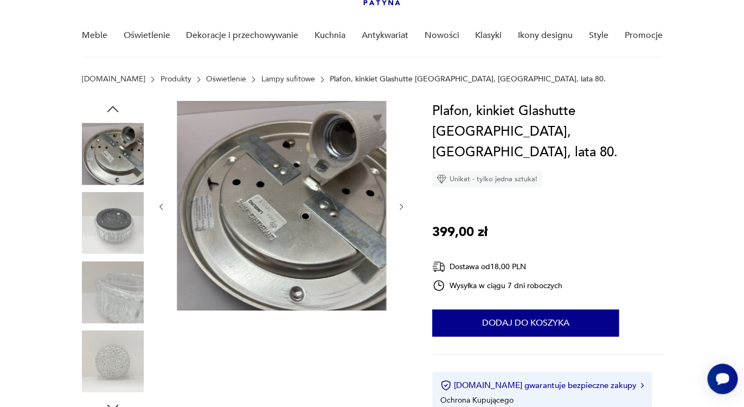
click at [130, 272] on img at bounding box center [113, 292] width 62 height 62
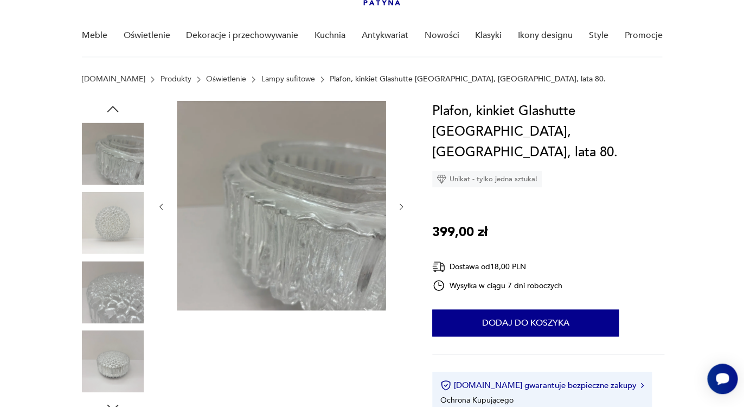
click at [130, 291] on img at bounding box center [113, 292] width 62 height 62
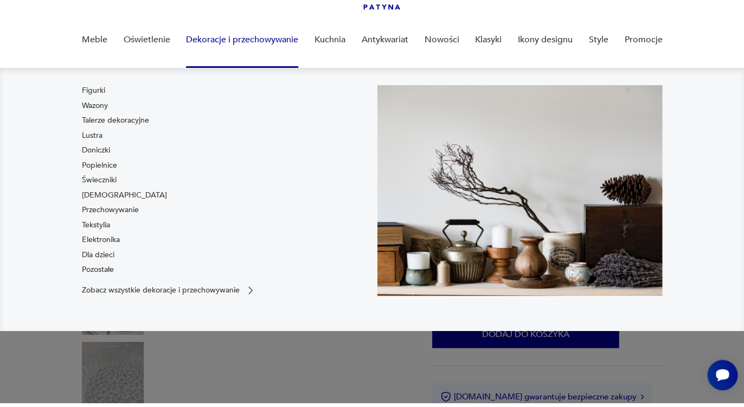
scroll to position [0, 0]
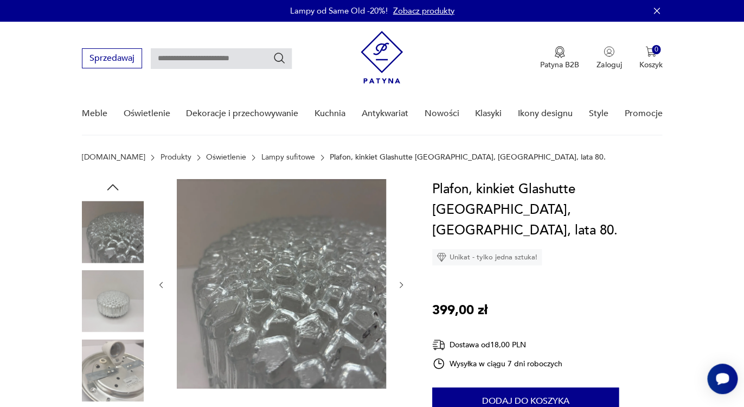
click at [193, 55] on input "text" at bounding box center [221, 58] width 141 height 21
type input "**********"
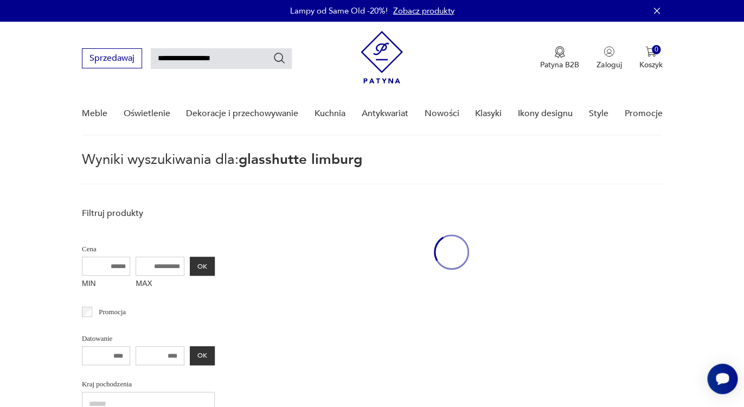
type input "**********"
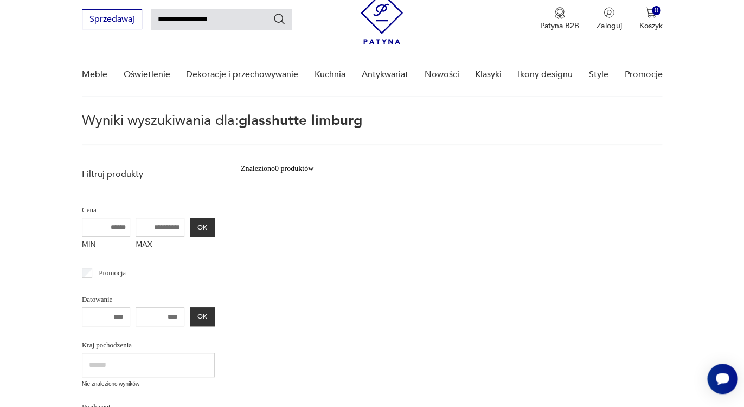
scroll to position [48, 0]
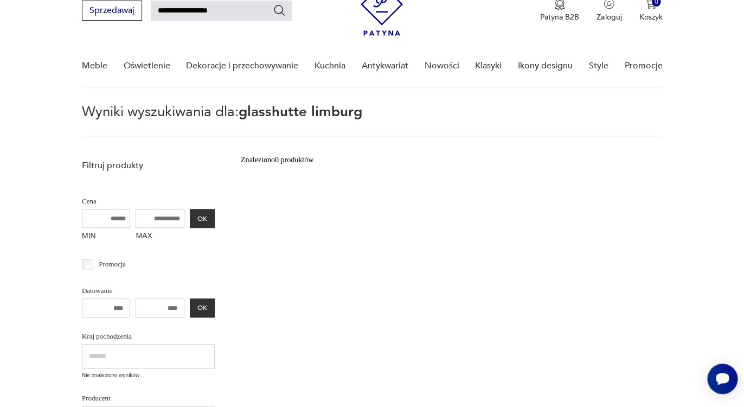
drag, startPoint x: 240, startPoint y: 14, endPoint x: 196, endPoint y: 7, distance: 44.5
click at [196, 7] on input "**********" at bounding box center [221, 11] width 141 height 21
click at [191, 10] on input "**********" at bounding box center [221, 11] width 141 height 21
click at [191, 11] on input "**********" at bounding box center [221, 11] width 141 height 21
click at [194, 11] on input "**********" at bounding box center [221, 11] width 141 height 21
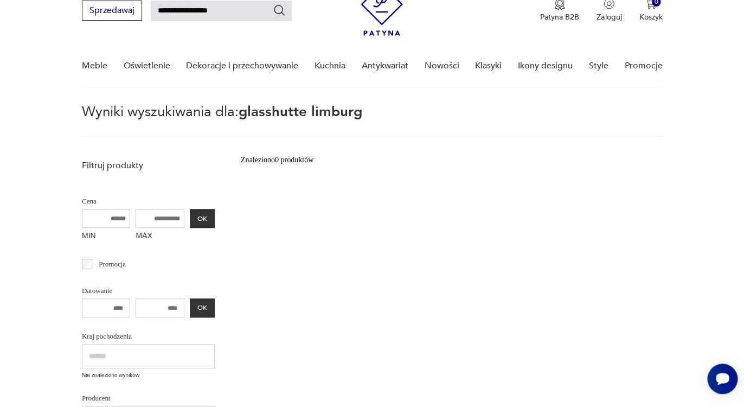
click at [193, 11] on input "**********" at bounding box center [221, 11] width 141 height 21
drag, startPoint x: 191, startPoint y: 11, endPoint x: 157, endPoint y: 7, distance: 33.9
click at [157, 7] on input "**********" at bounding box center [221, 11] width 141 height 21
type input "*******"
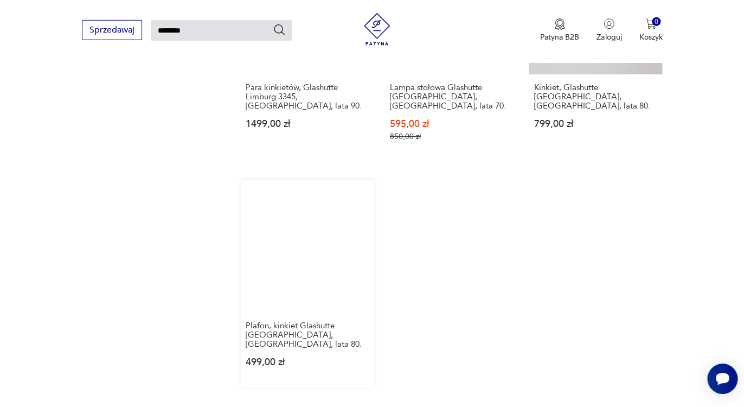
scroll to position [1228, 0]
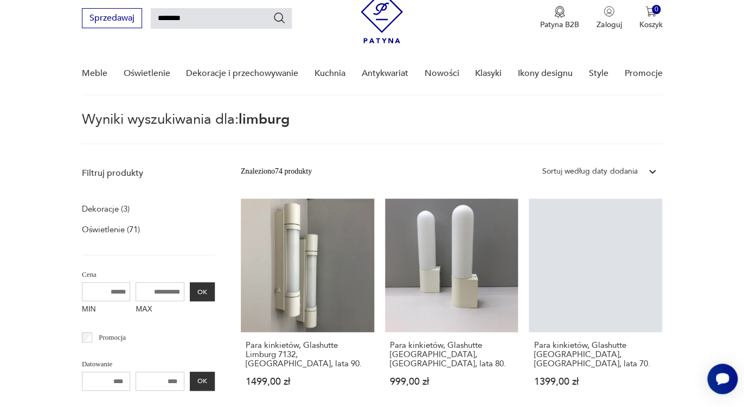
scroll to position [39, 0]
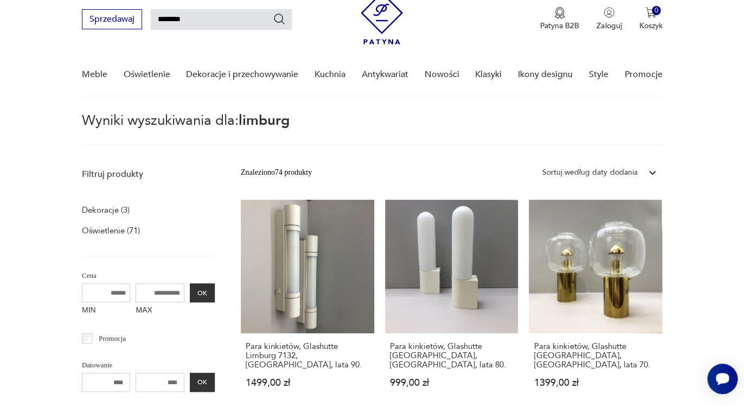
click at [589, 170] on div "Sortuj według daty dodania" at bounding box center [589, 173] width 95 height 12
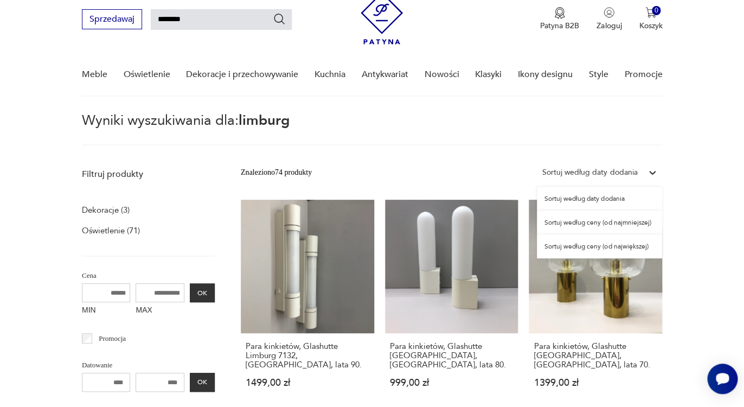
click at [588, 223] on div "Sortuj według ceny (od najmniejszej)" at bounding box center [599, 222] width 125 height 24
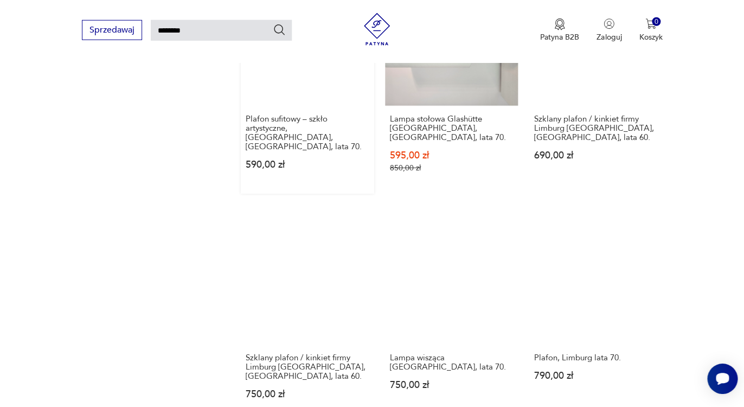
scroll to position [568, 0]
